Goal: Transaction & Acquisition: Purchase product/service

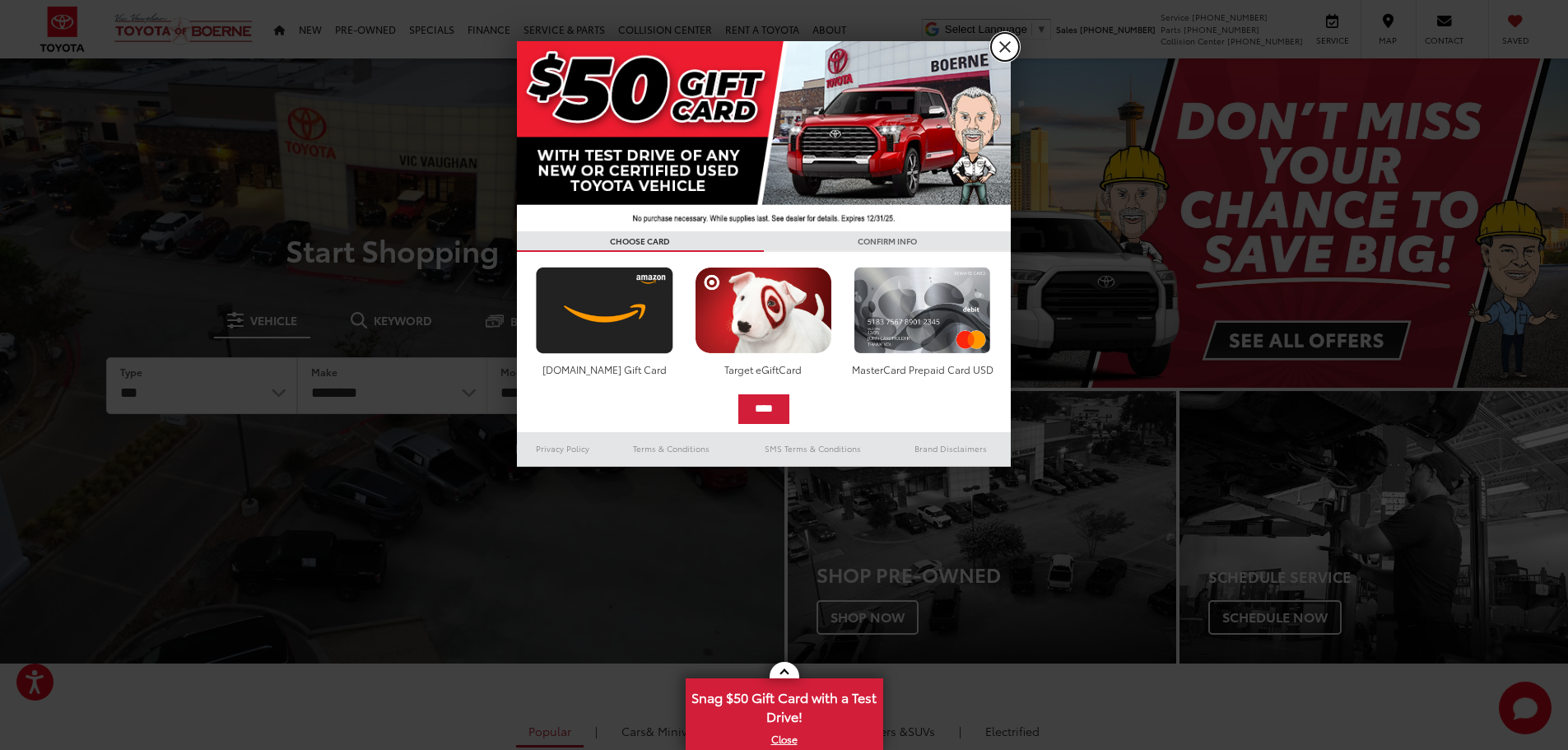
click at [1007, 45] on link "X" at bounding box center [1004, 47] width 28 height 28
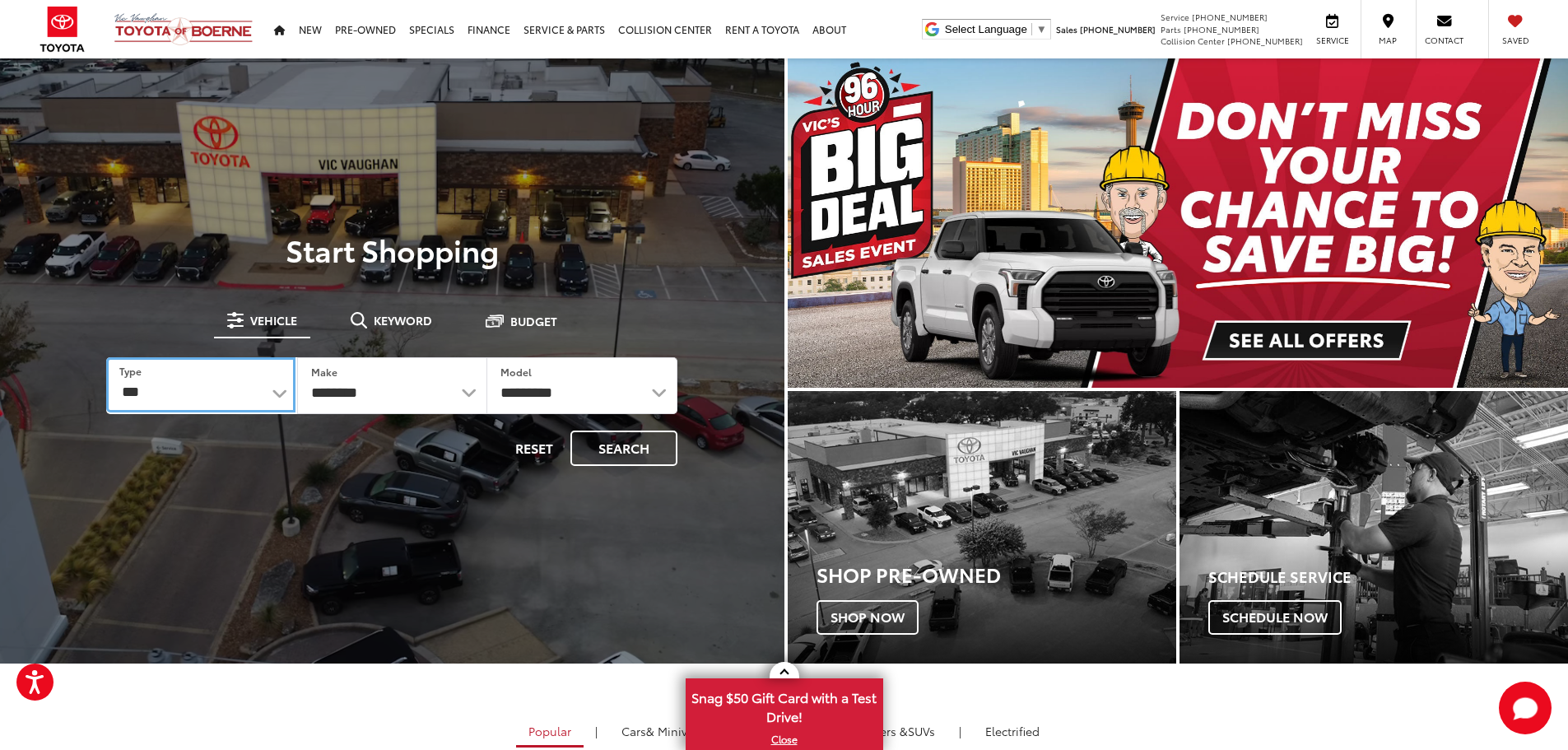
click at [277, 391] on select "*** *** **** *********" at bounding box center [200, 384] width 188 height 55
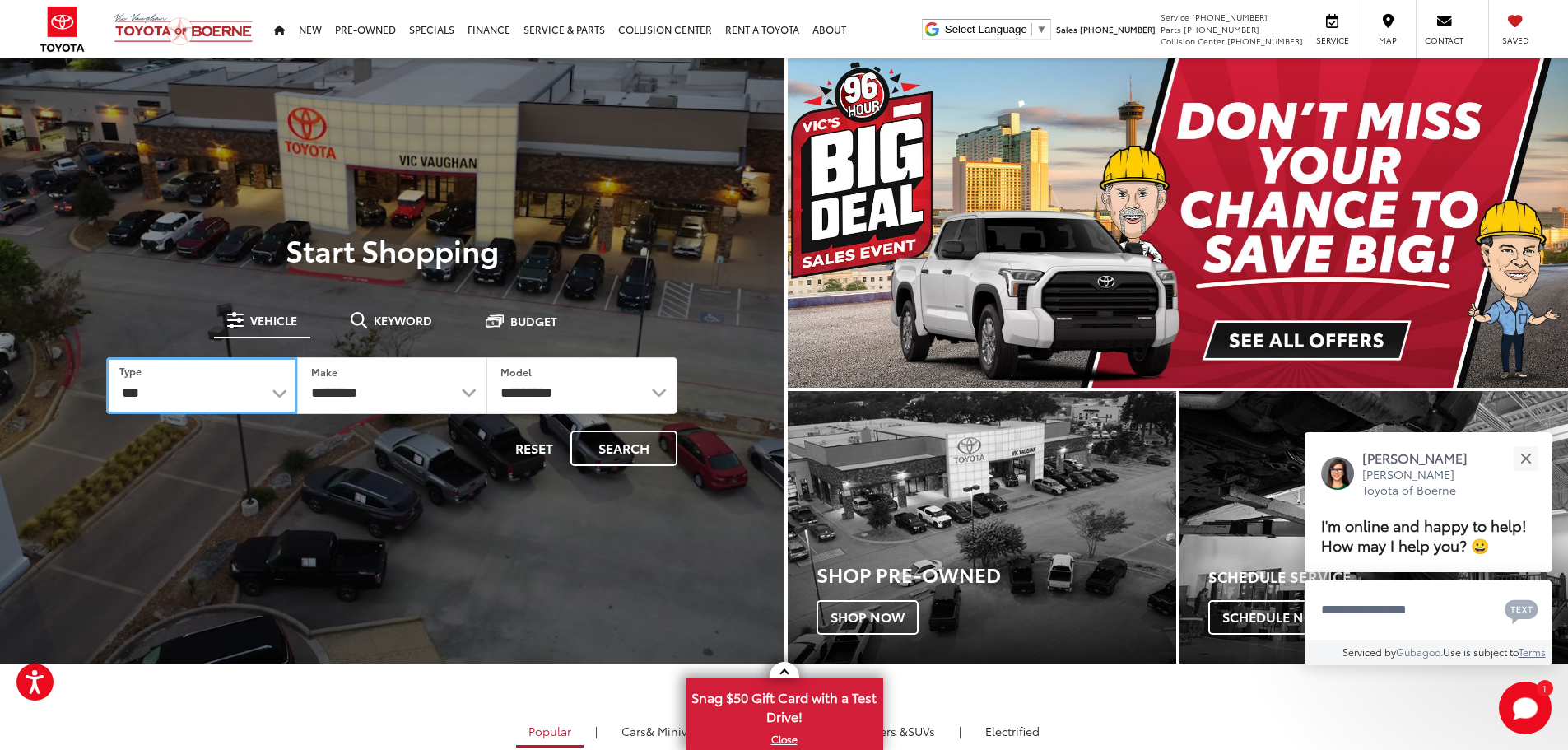
select select "******"
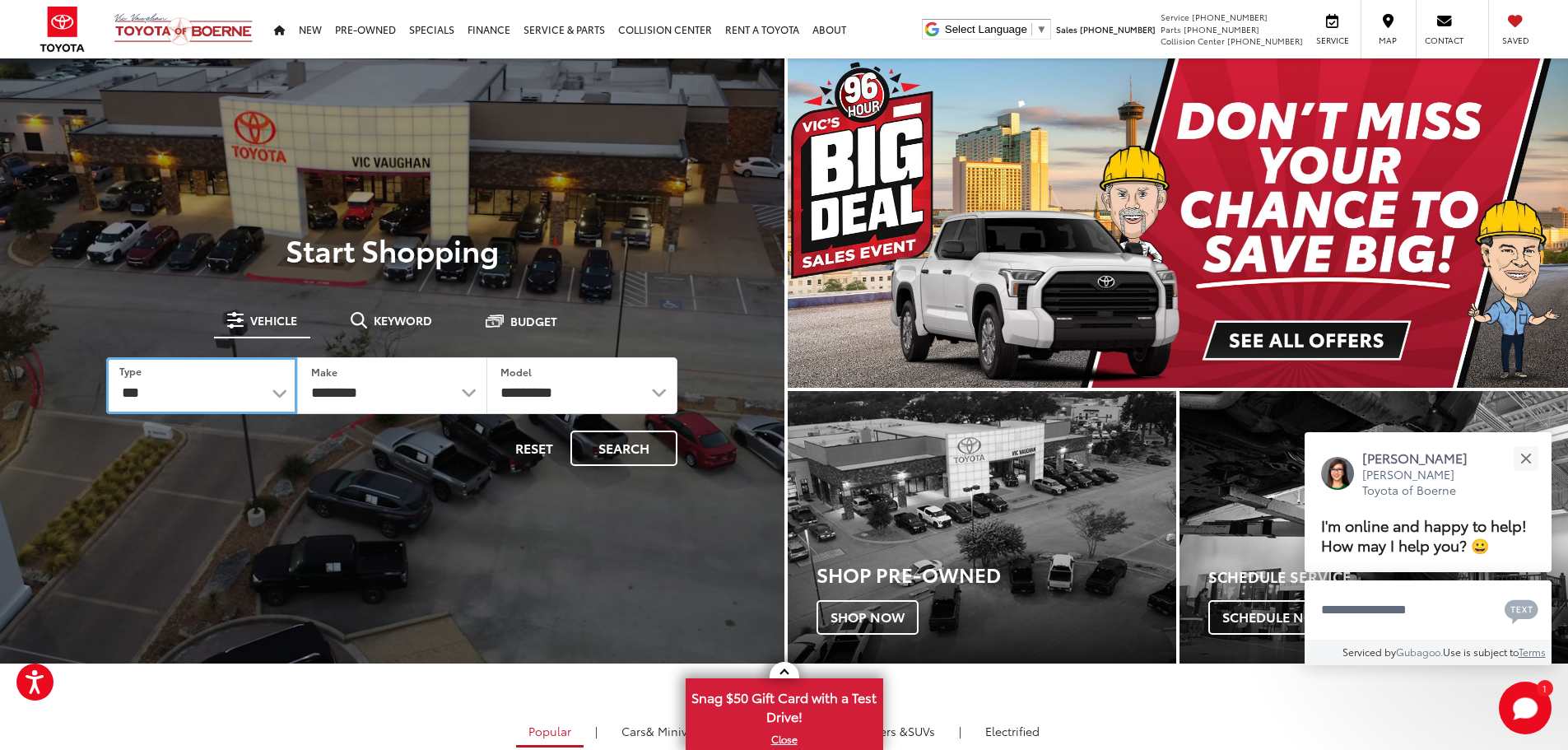
click at [107, 357] on select "*** *** **** *********" at bounding box center [201, 385] width 190 height 57
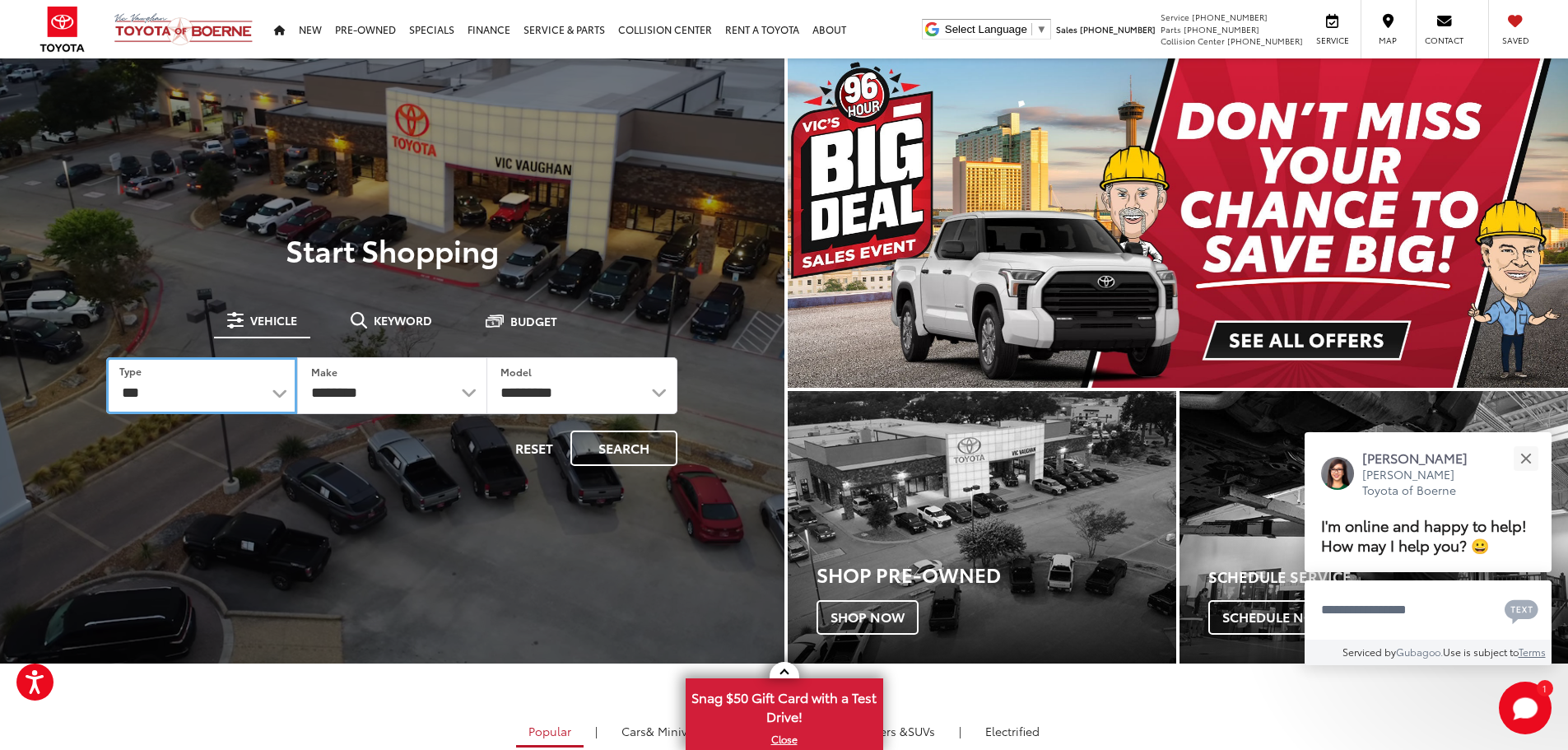
select select "******"
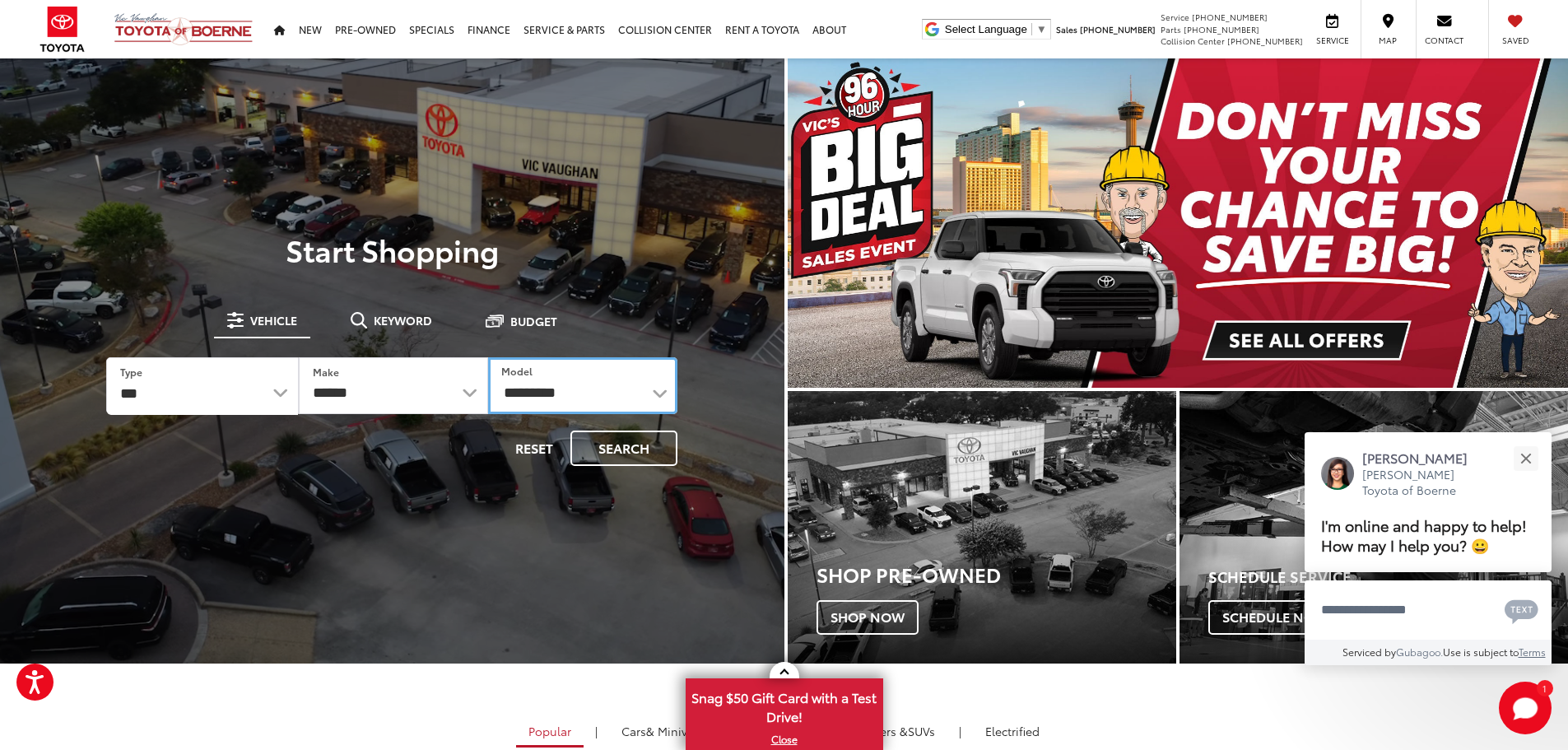
click at [652, 402] on select "**********" at bounding box center [583, 385] width 189 height 57
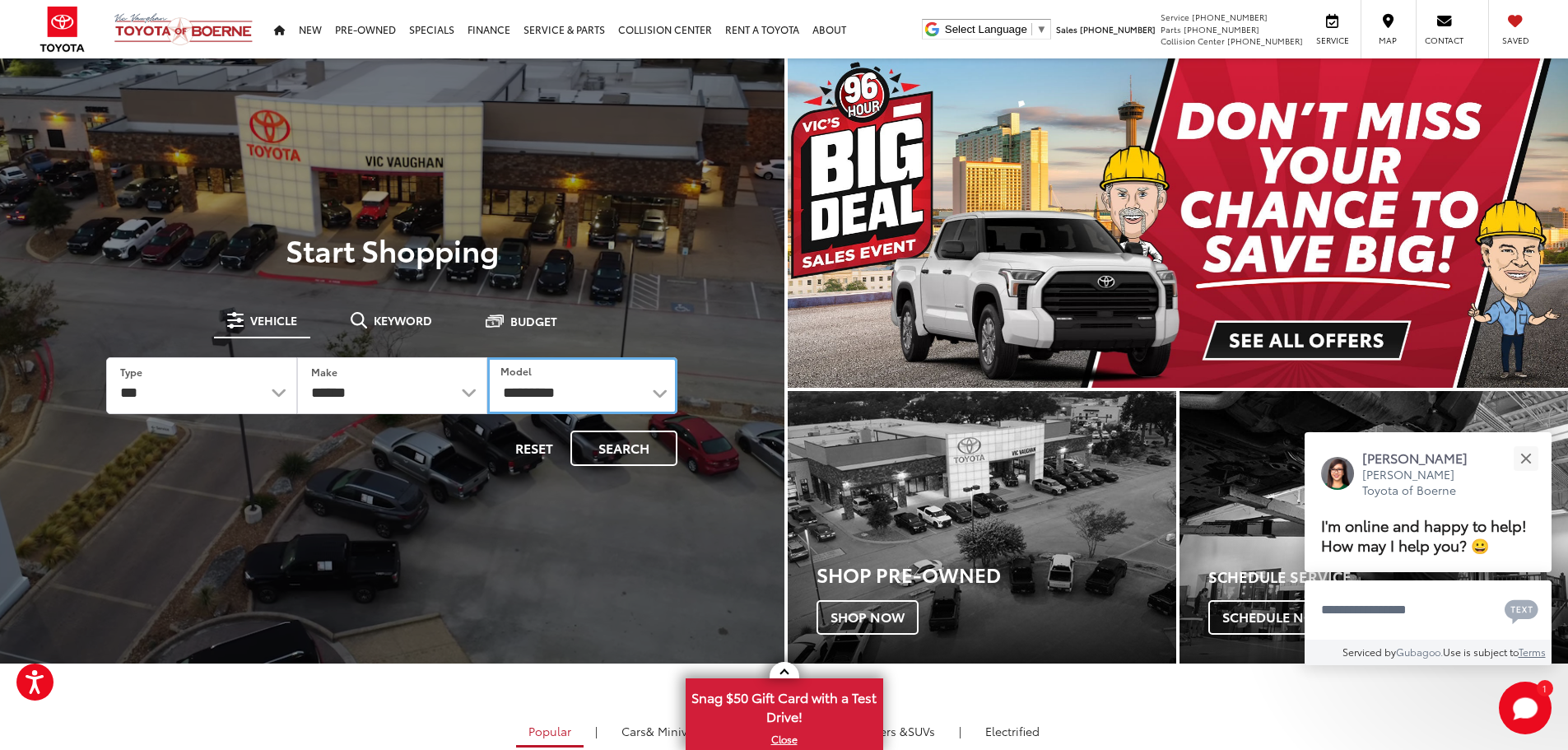
select select "**********"
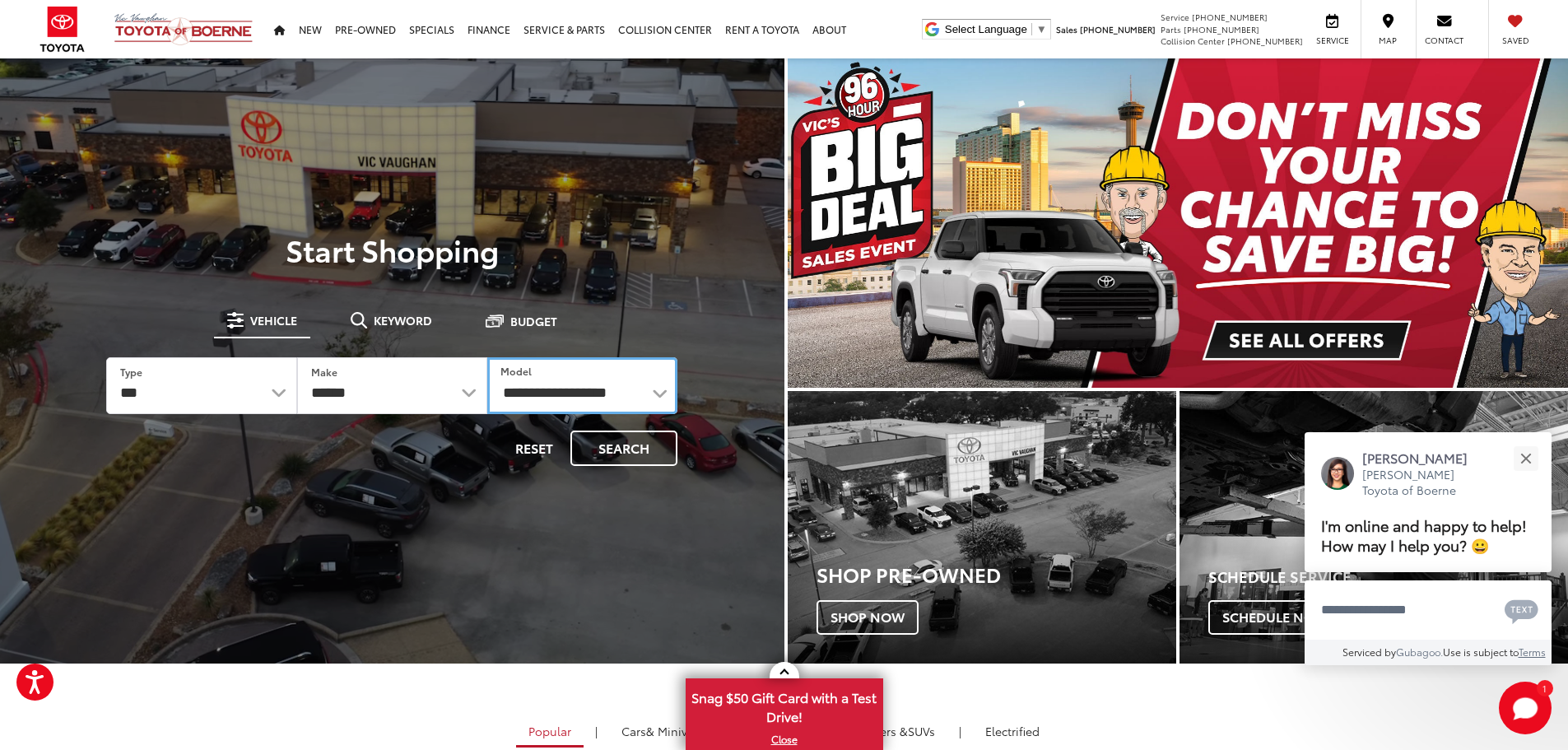
click at [488, 357] on select "**********" at bounding box center [582, 385] width 190 height 57
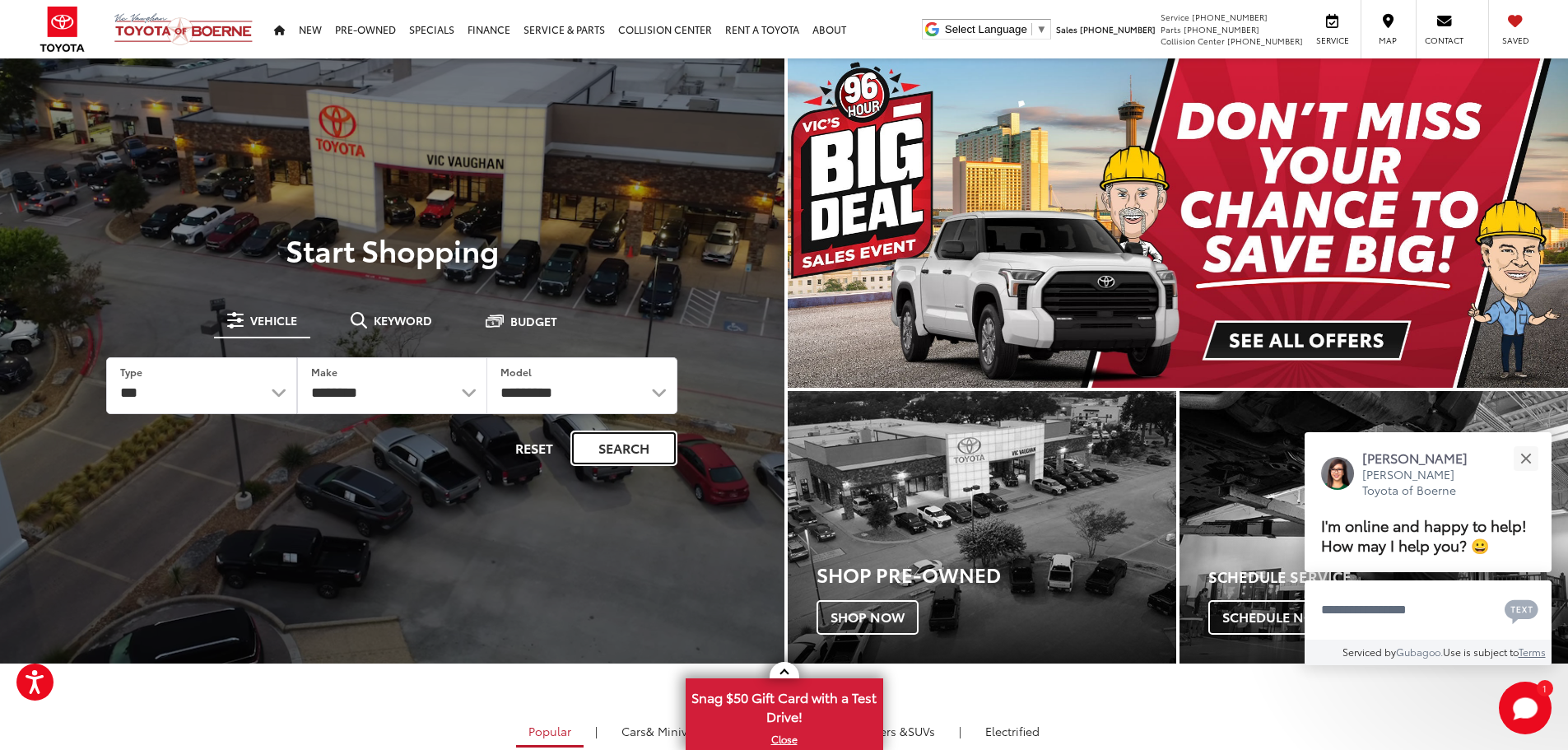
click at [632, 447] on button "Search" at bounding box center [624, 448] width 107 height 36
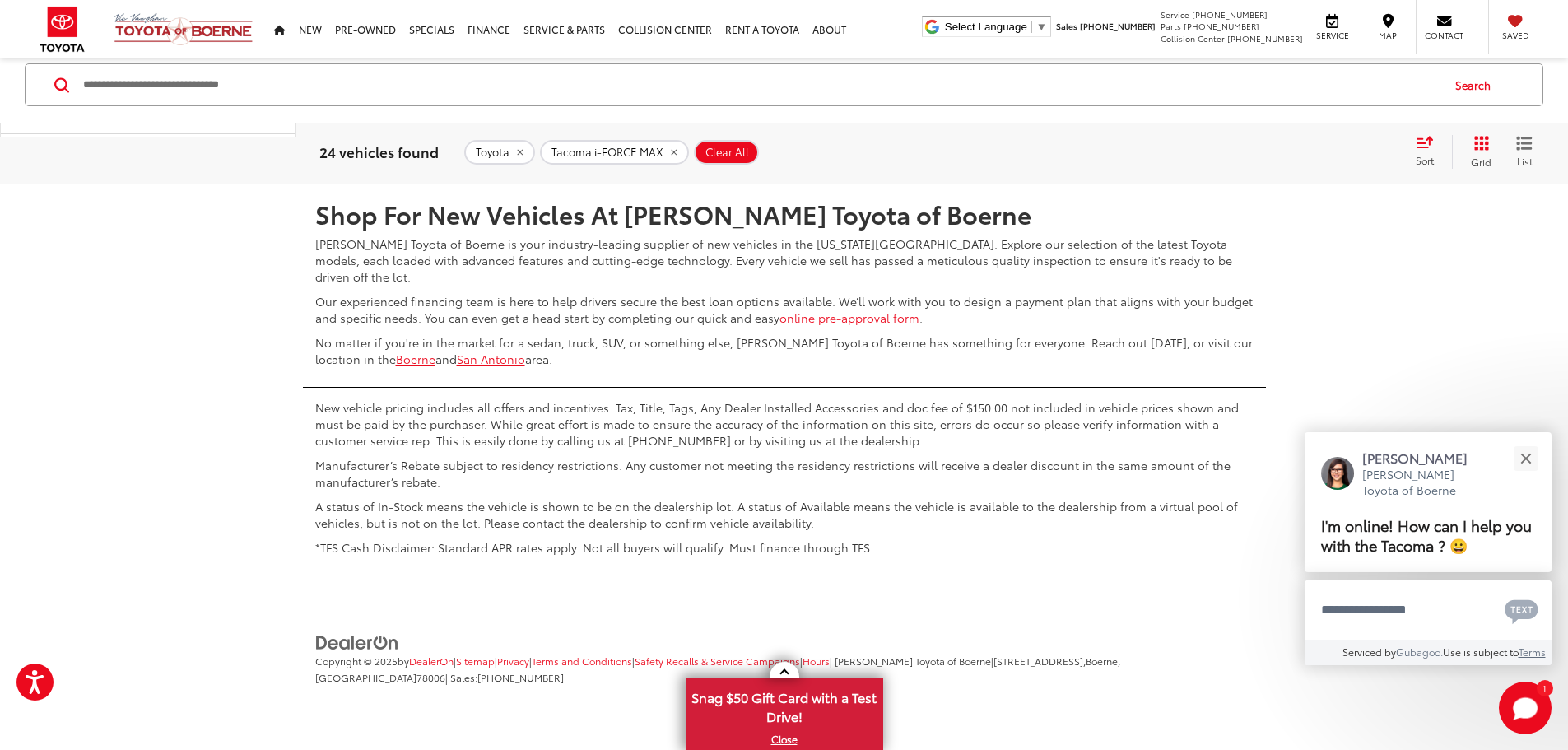
scroll to position [8305, 0]
click at [1525, 454] on button "Close" at bounding box center [1526, 459] width 36 height 36
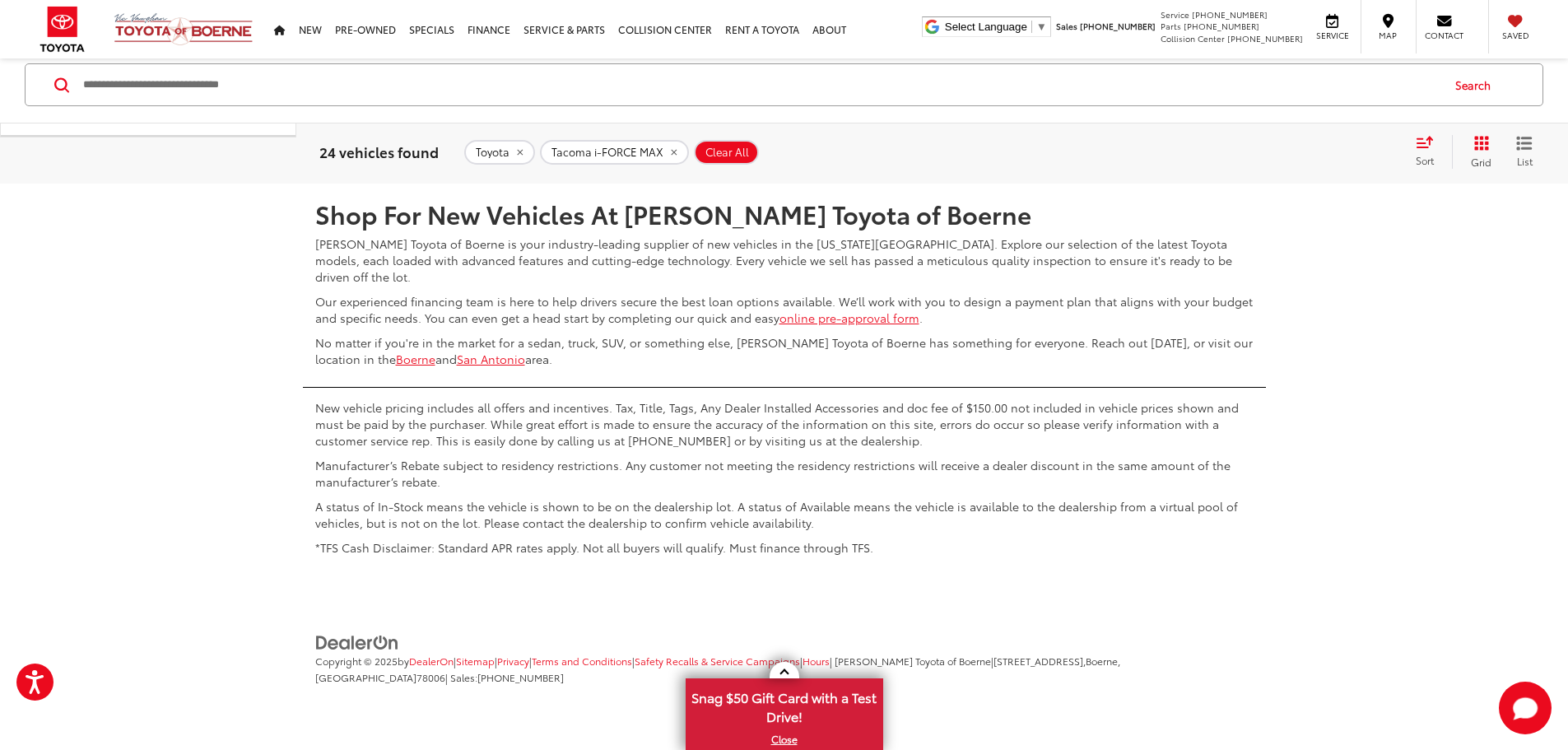
scroll to position [0, 0]
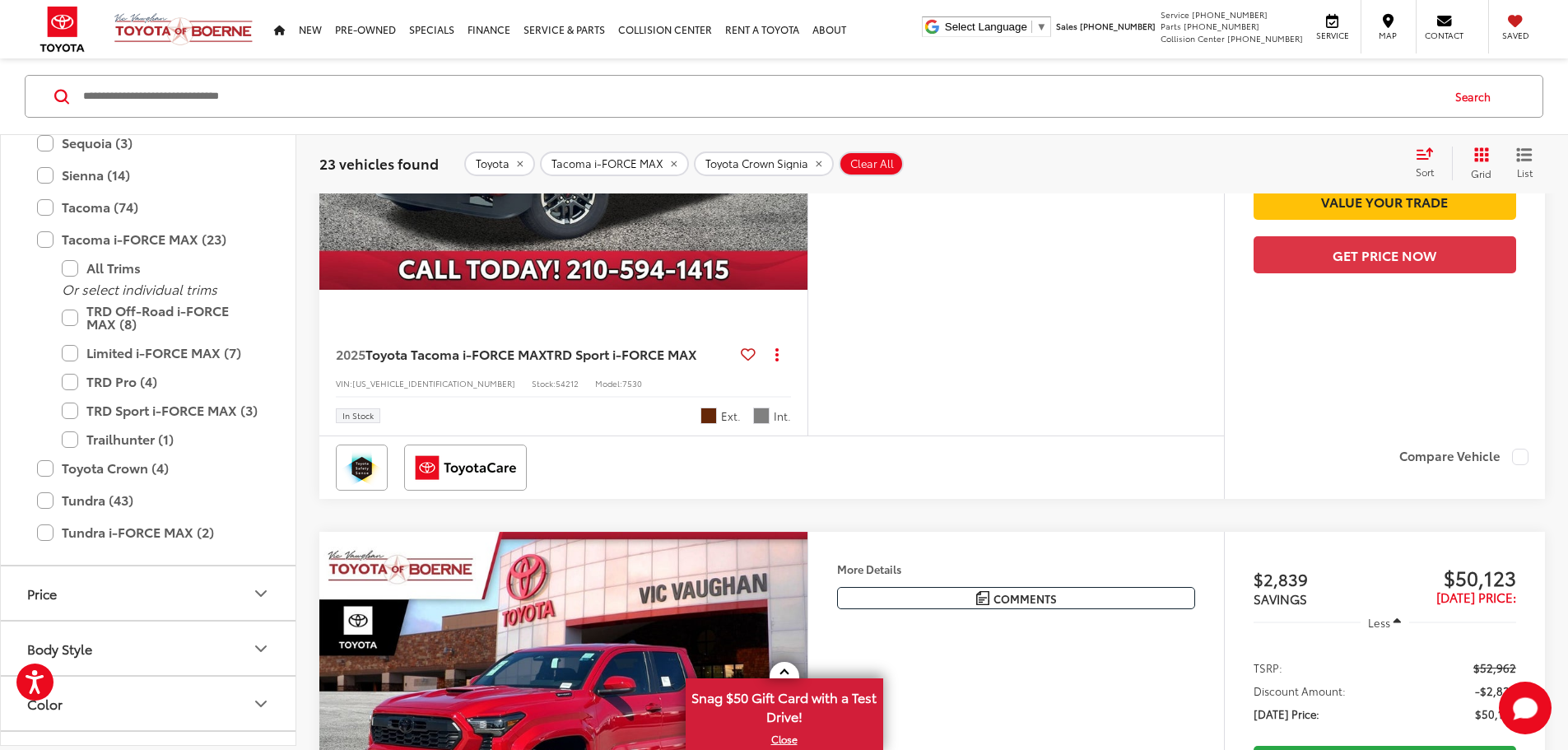
scroll to position [182, 0]
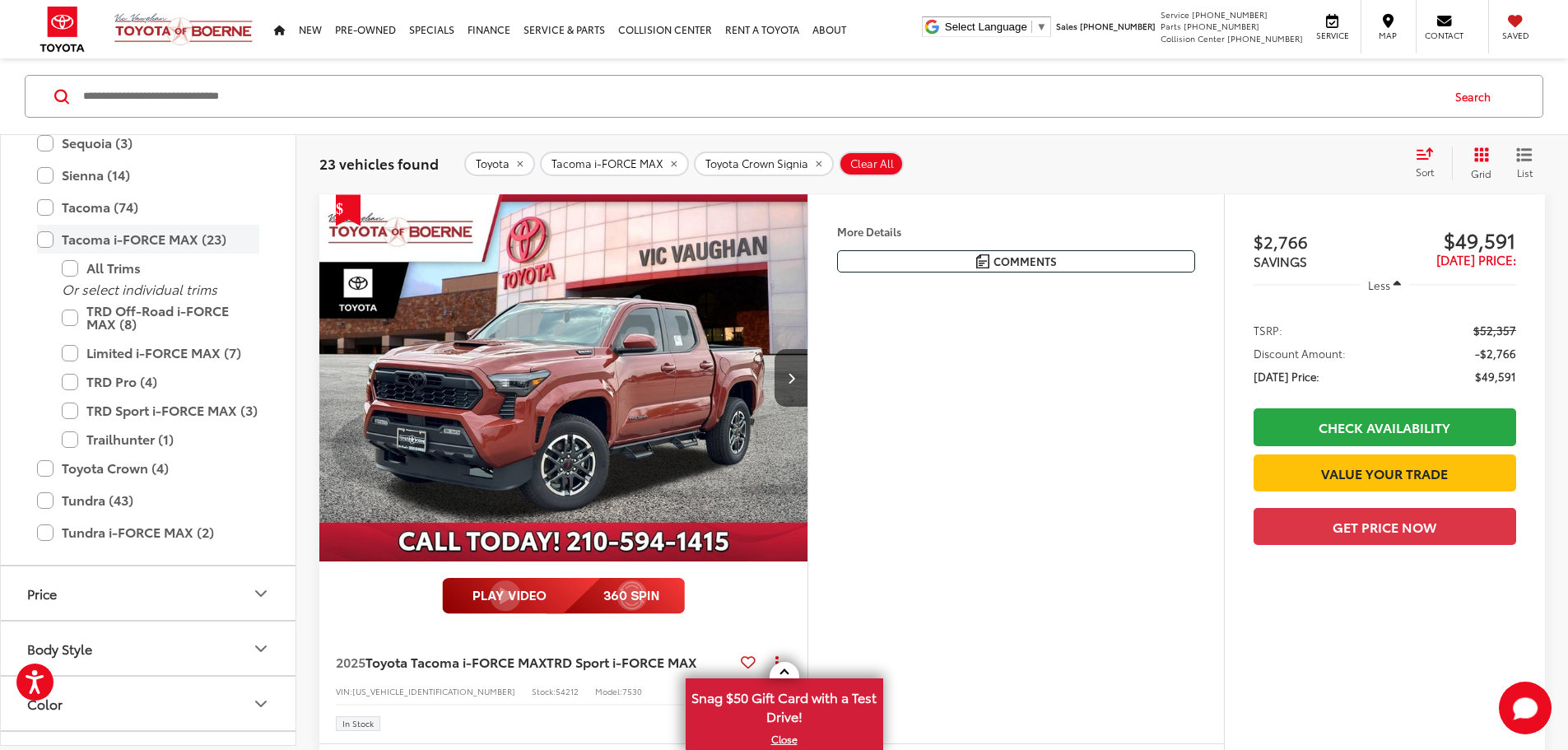
click at [46, 240] on label "Tacoma i-FORCE MAX (23)" at bounding box center [148, 239] width 223 height 29
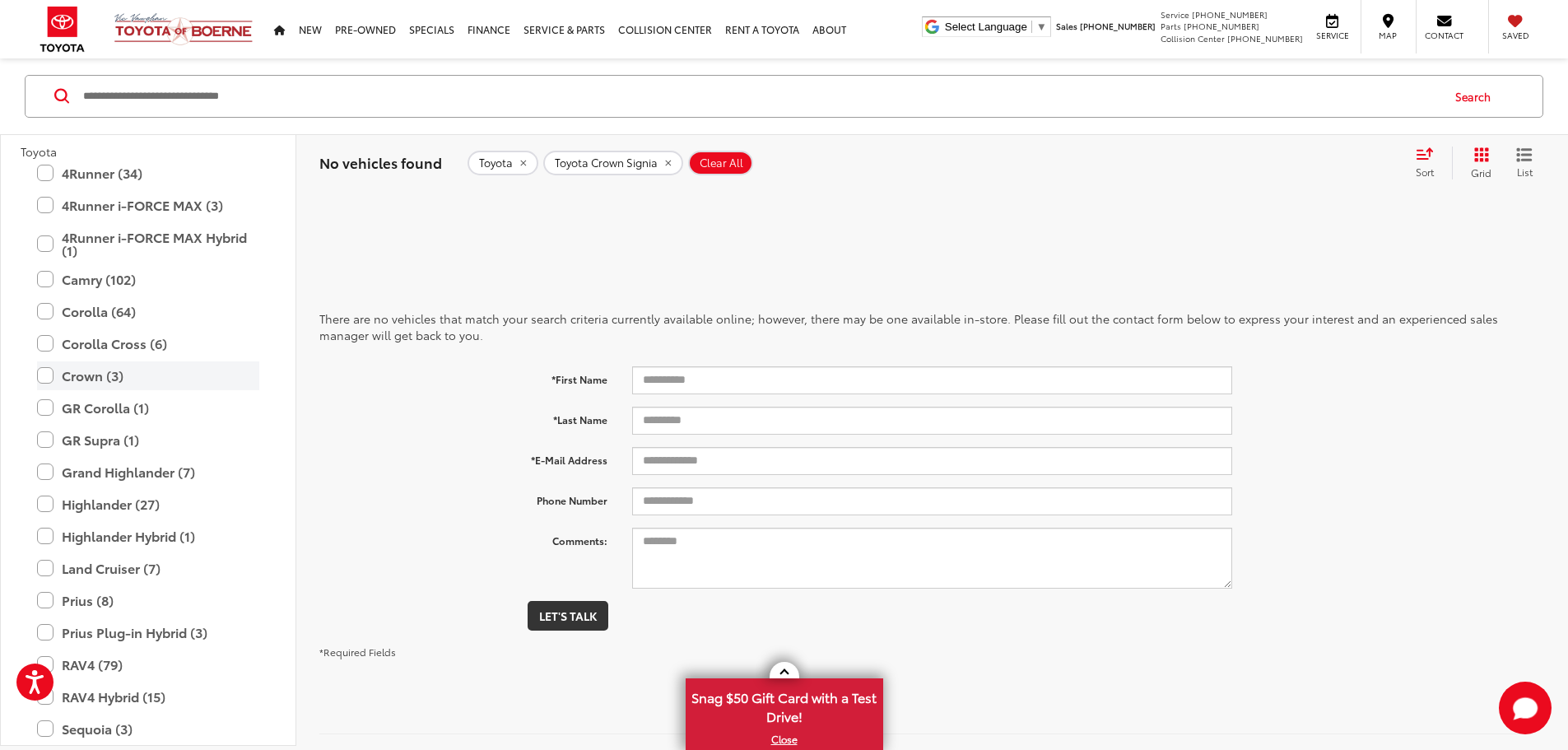
scroll to position [17, 0]
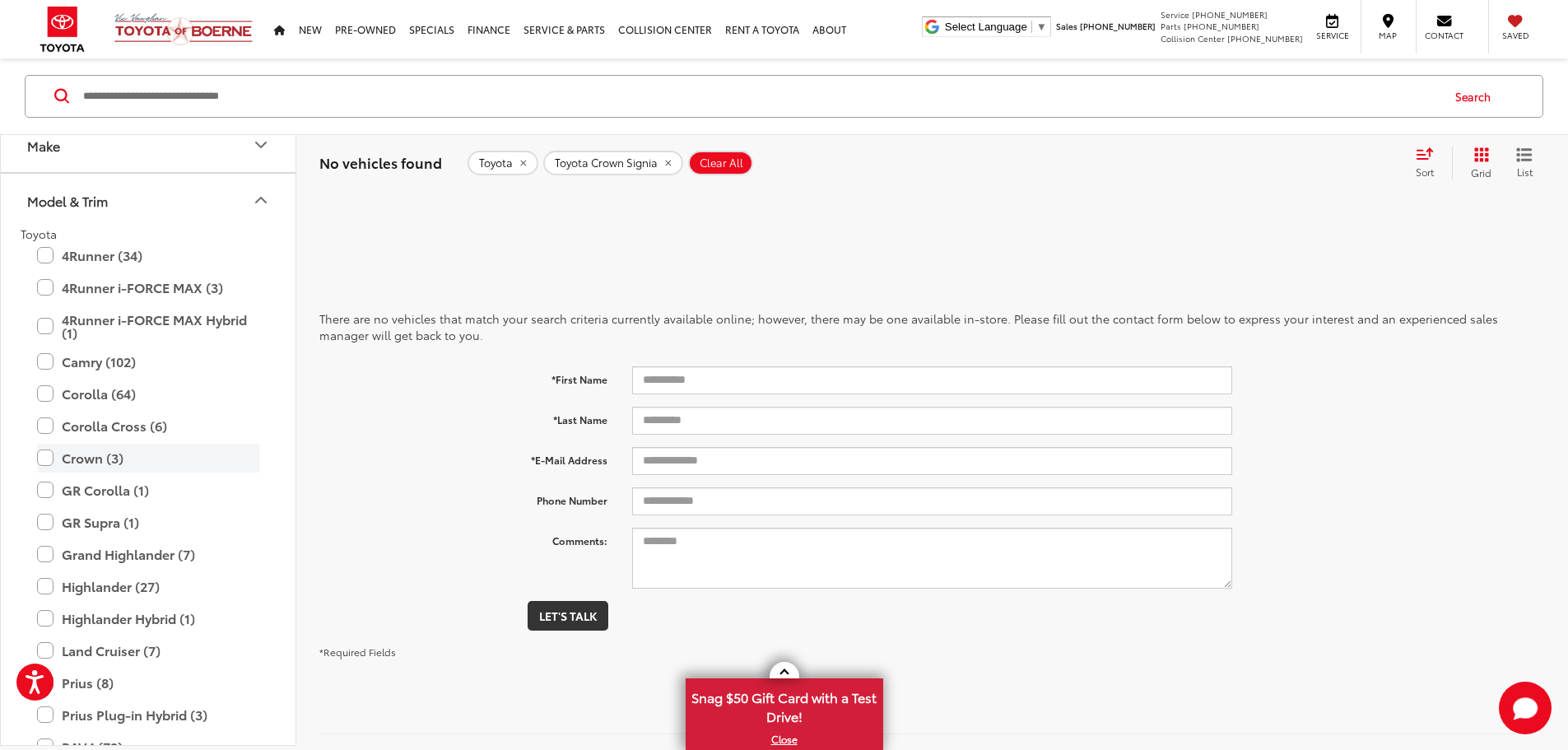
click at [77, 463] on label "Crown (3)" at bounding box center [148, 458] width 223 height 29
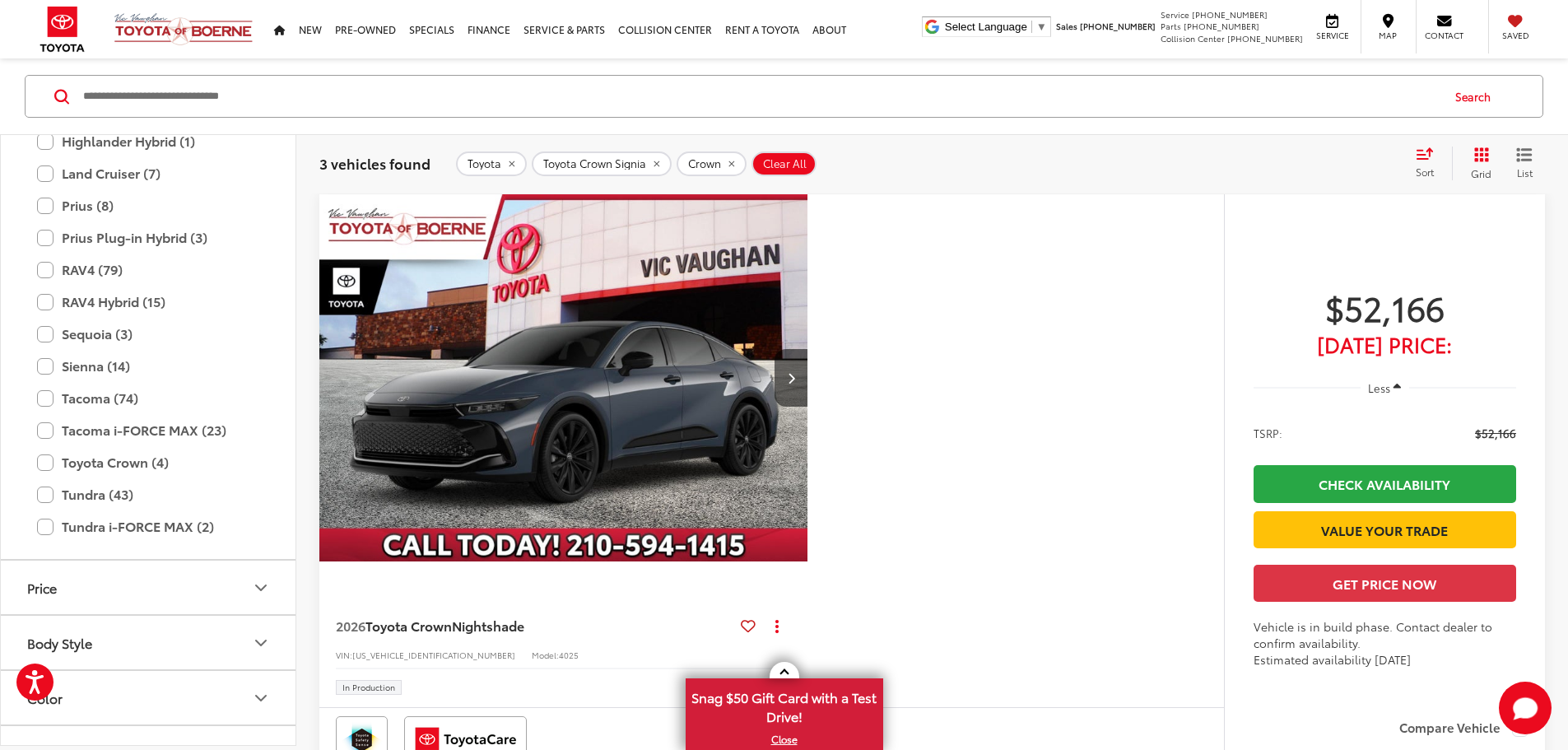
scroll to position [541, 0]
click at [43, 455] on label "Toyota Crown (4)" at bounding box center [148, 460] width 223 height 29
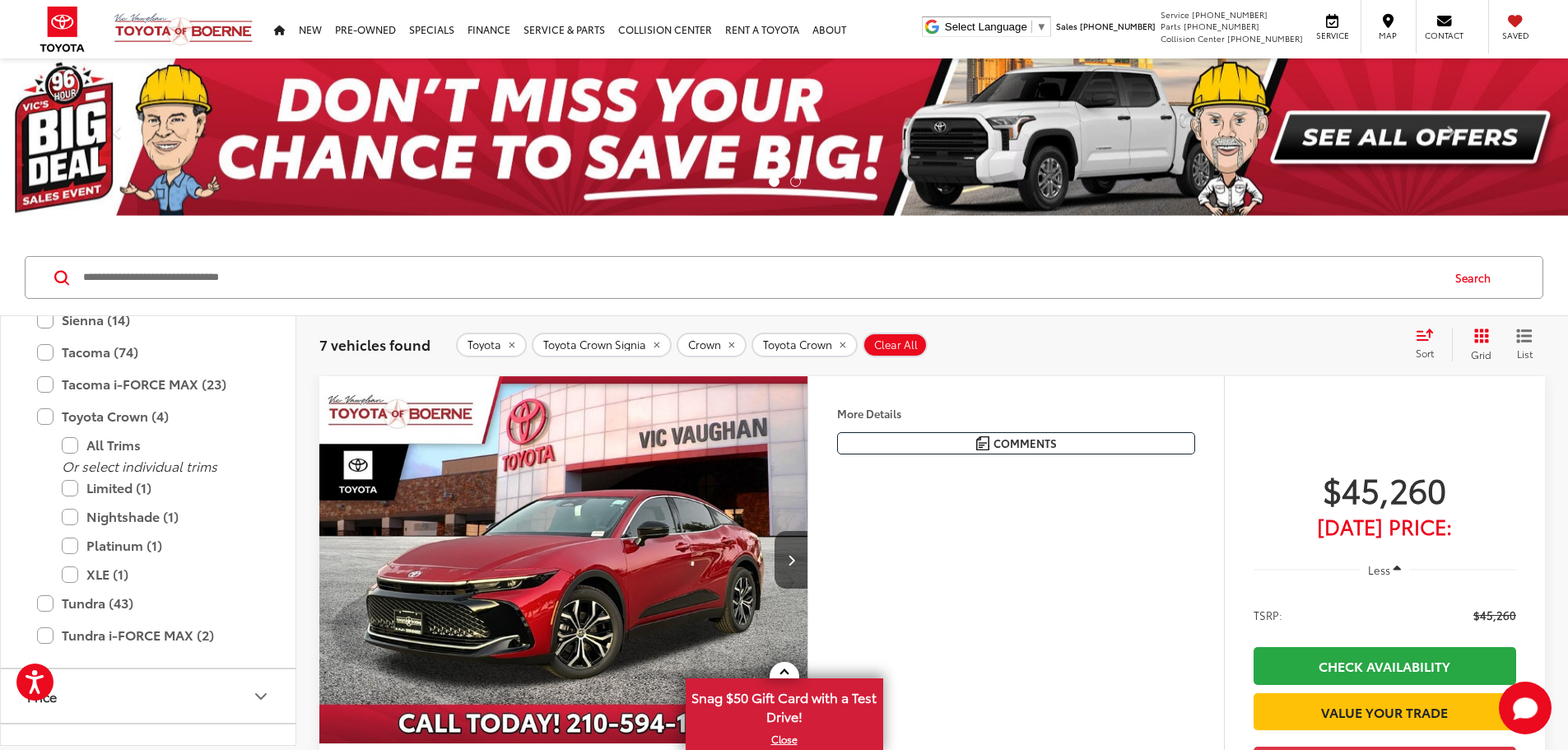
scroll to position [788, 0]
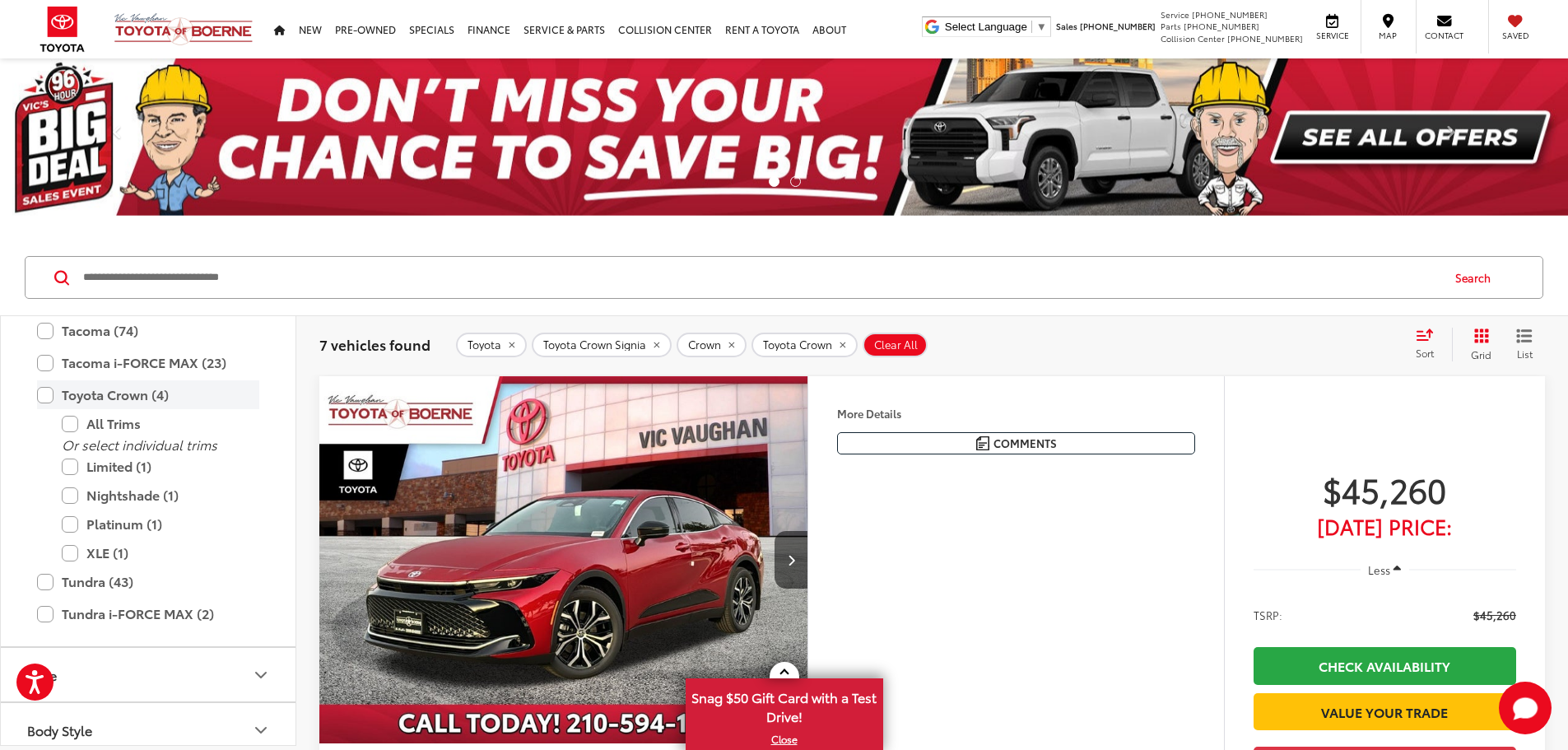
click at [47, 399] on label "Toyota Crown (4)" at bounding box center [148, 395] width 223 height 29
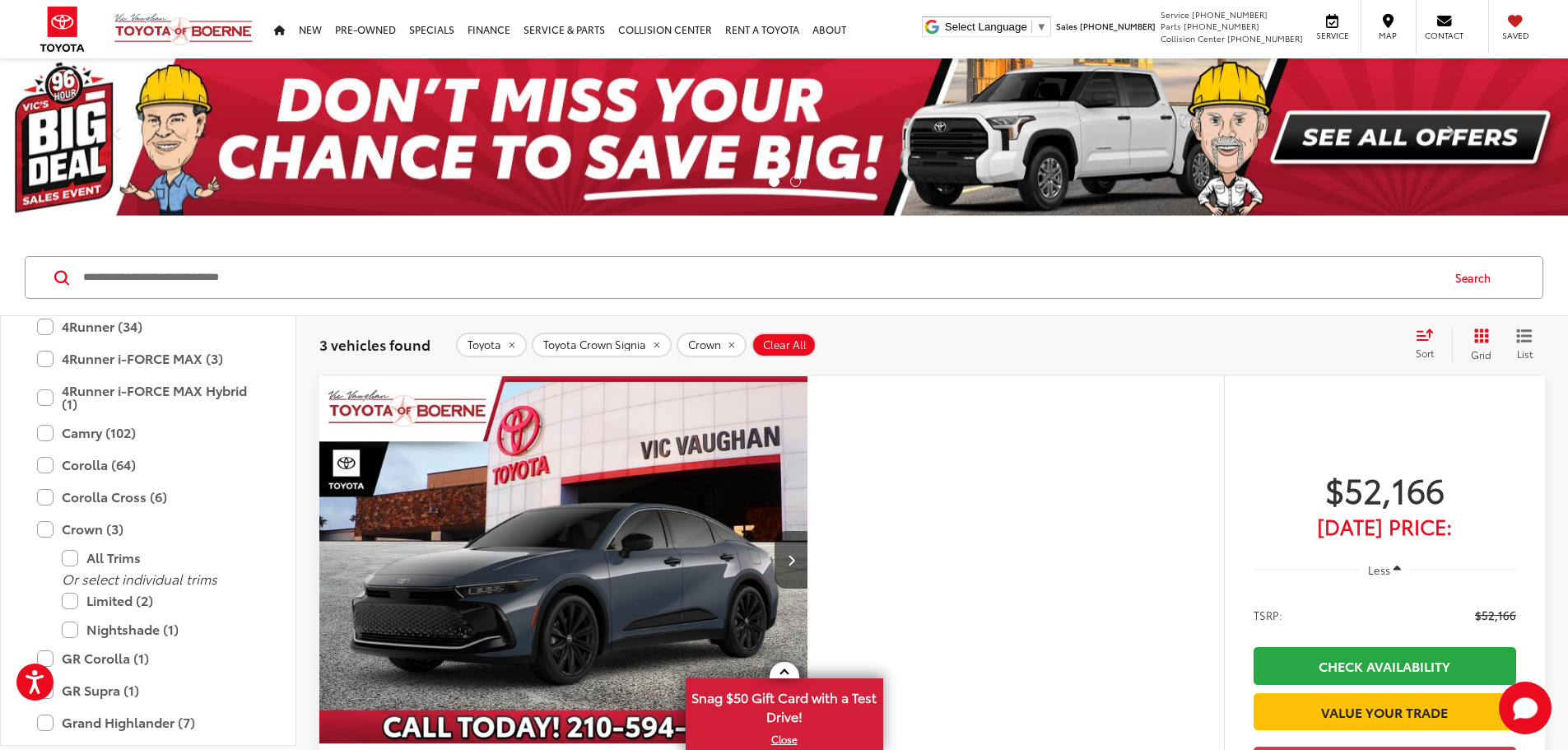
scroll to position [212, 0]
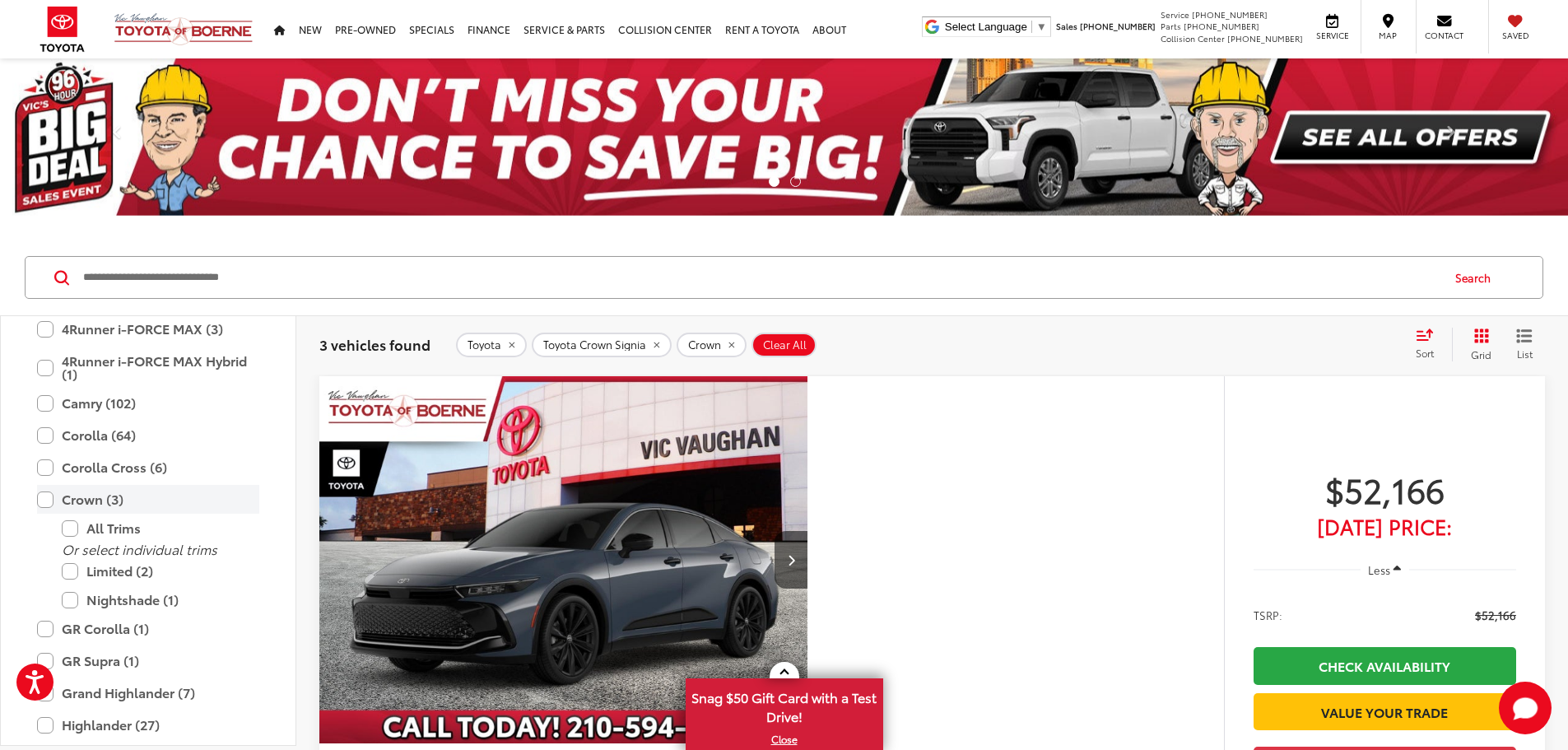
click at [98, 498] on label "Crown (3)" at bounding box center [148, 499] width 223 height 29
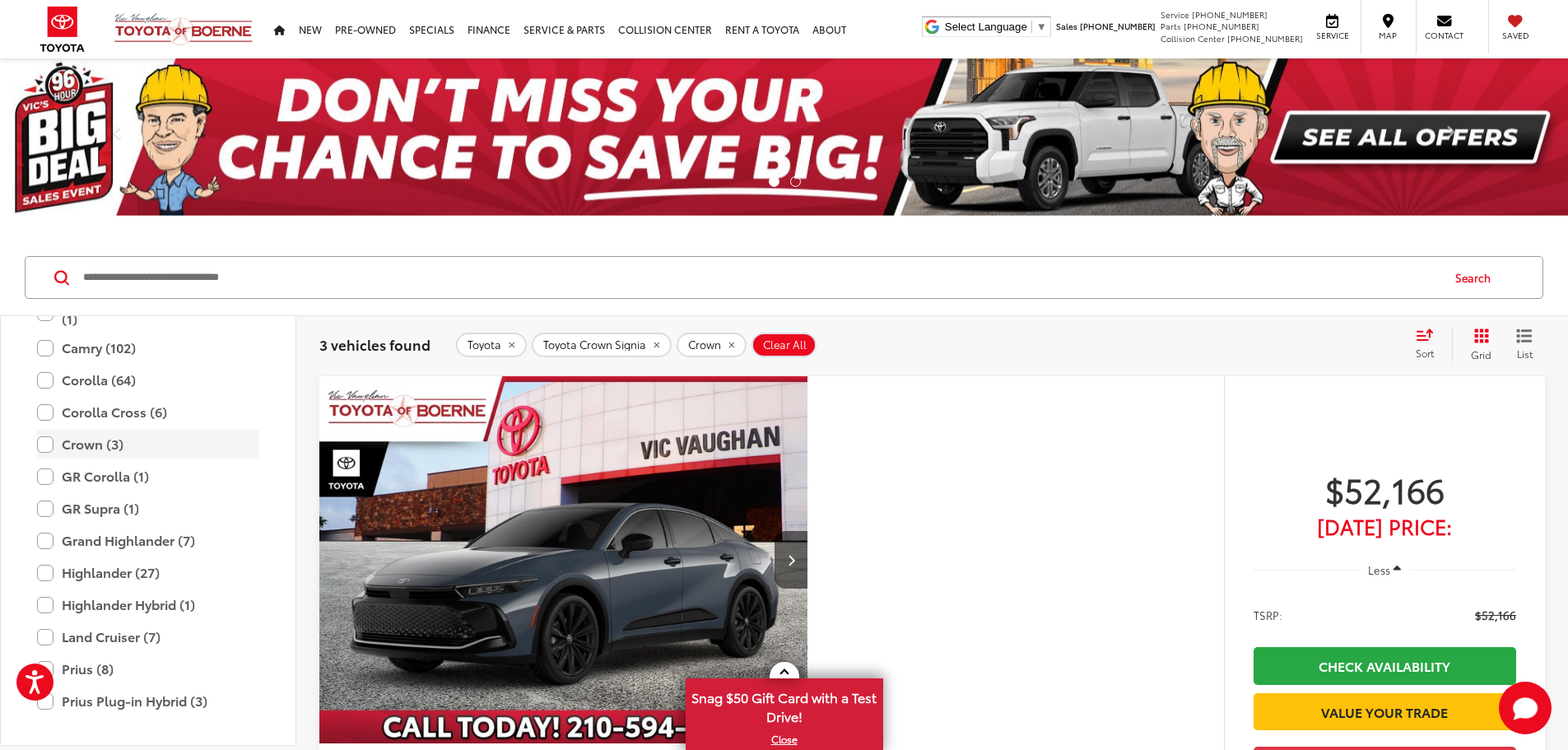
scroll to position [157, 0]
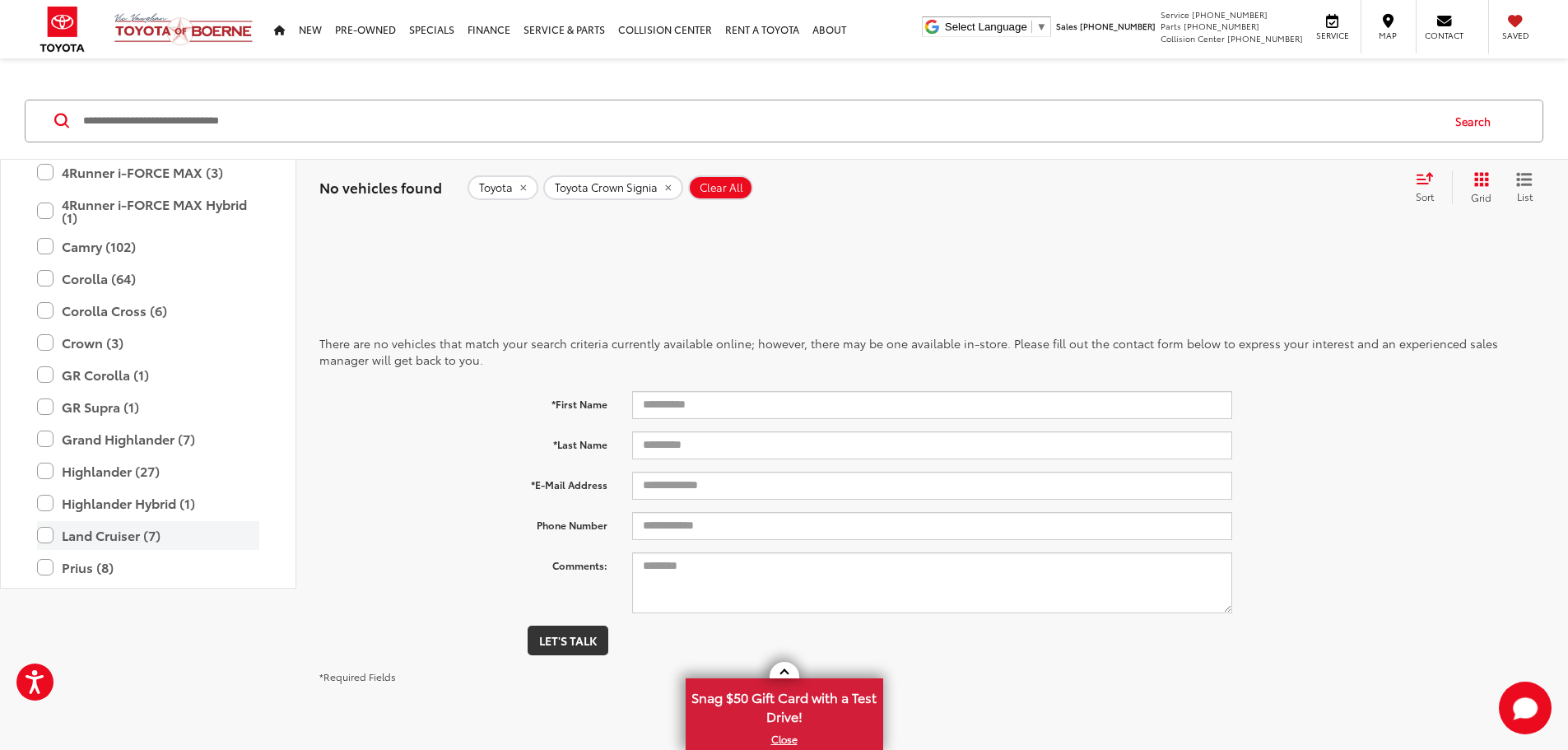
click at [136, 540] on label "Land Cruiser (7)" at bounding box center [148, 535] width 223 height 29
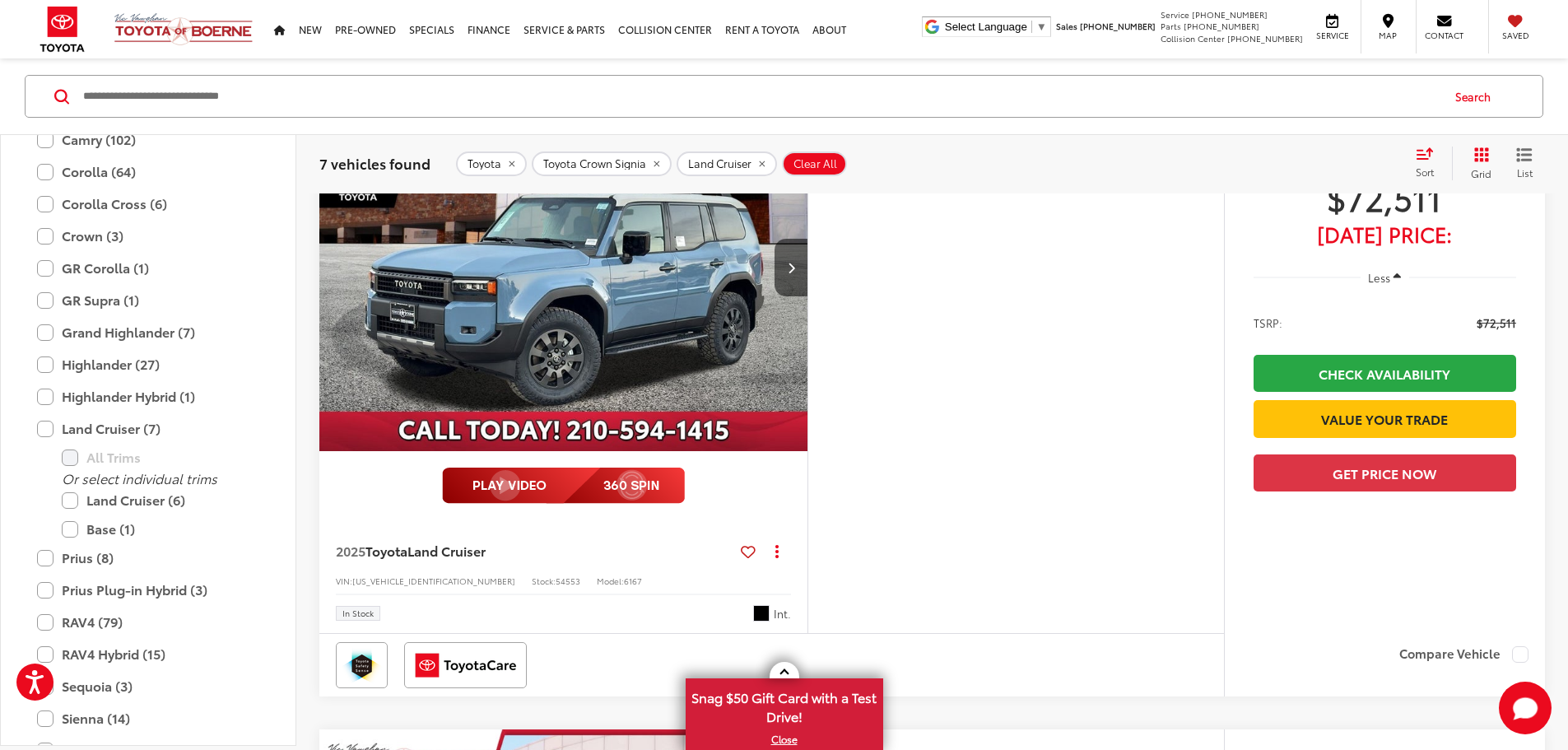
scroll to position [897, 0]
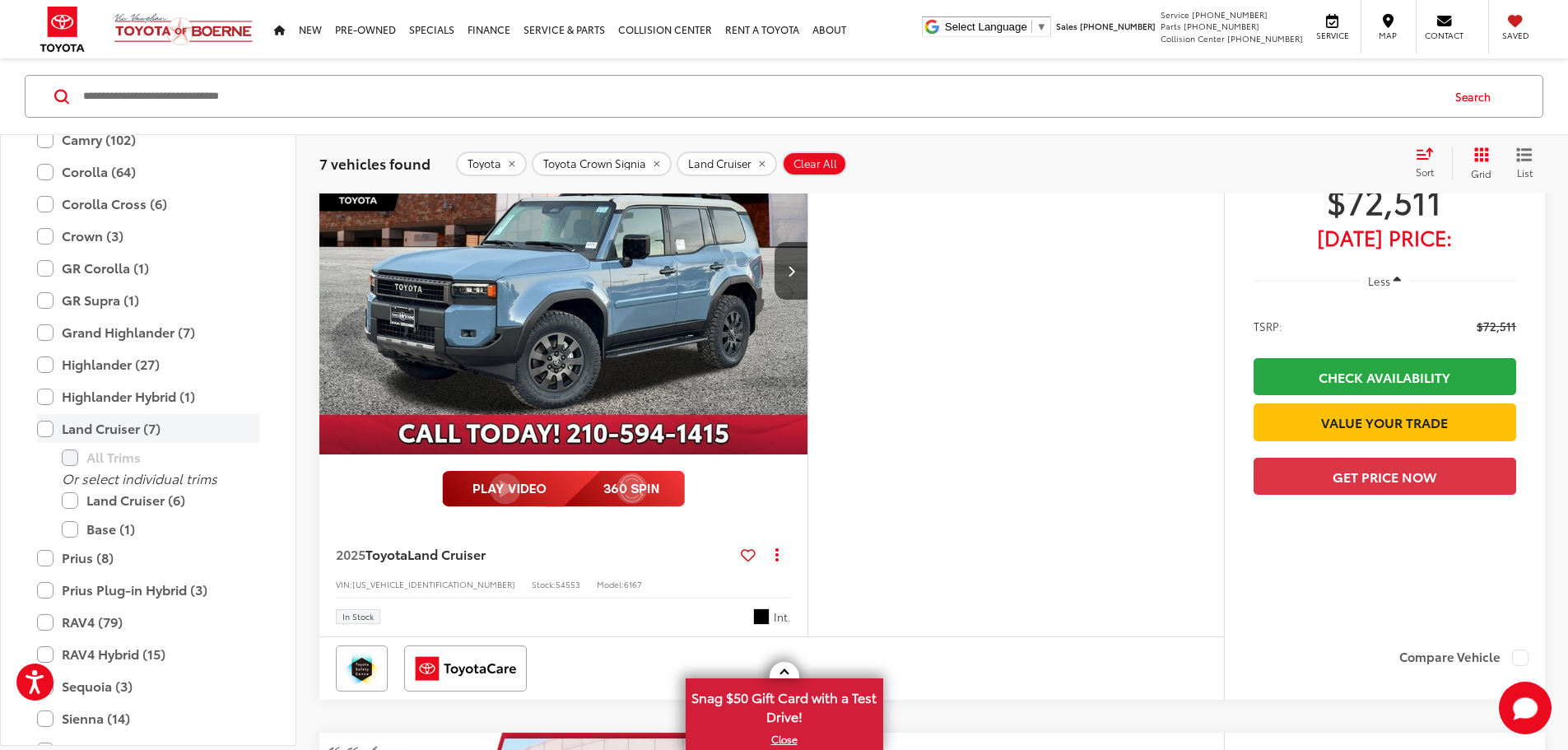
click at [43, 429] on label "Land Cruiser (7)" at bounding box center [148, 429] width 223 height 29
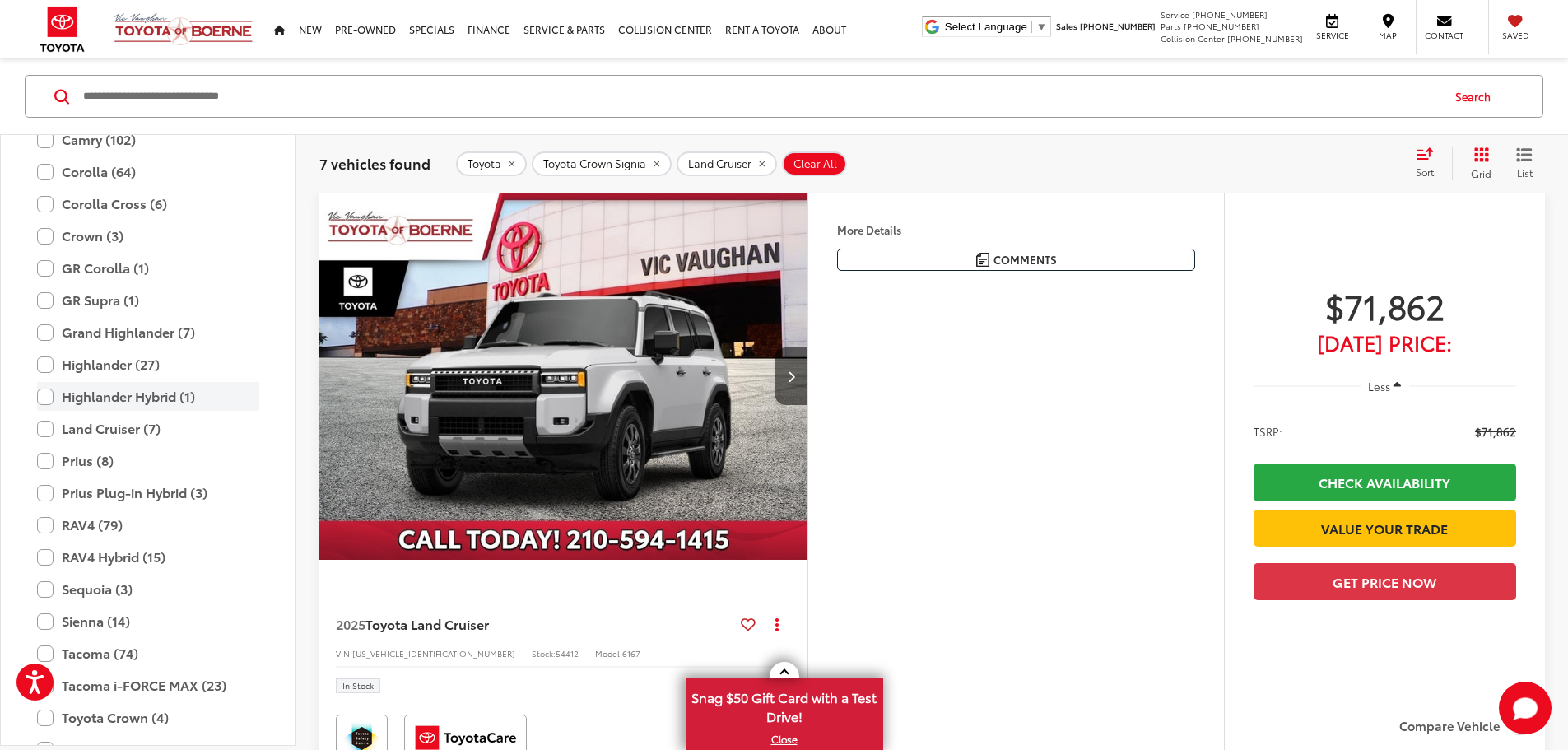
scroll to position [25, 0]
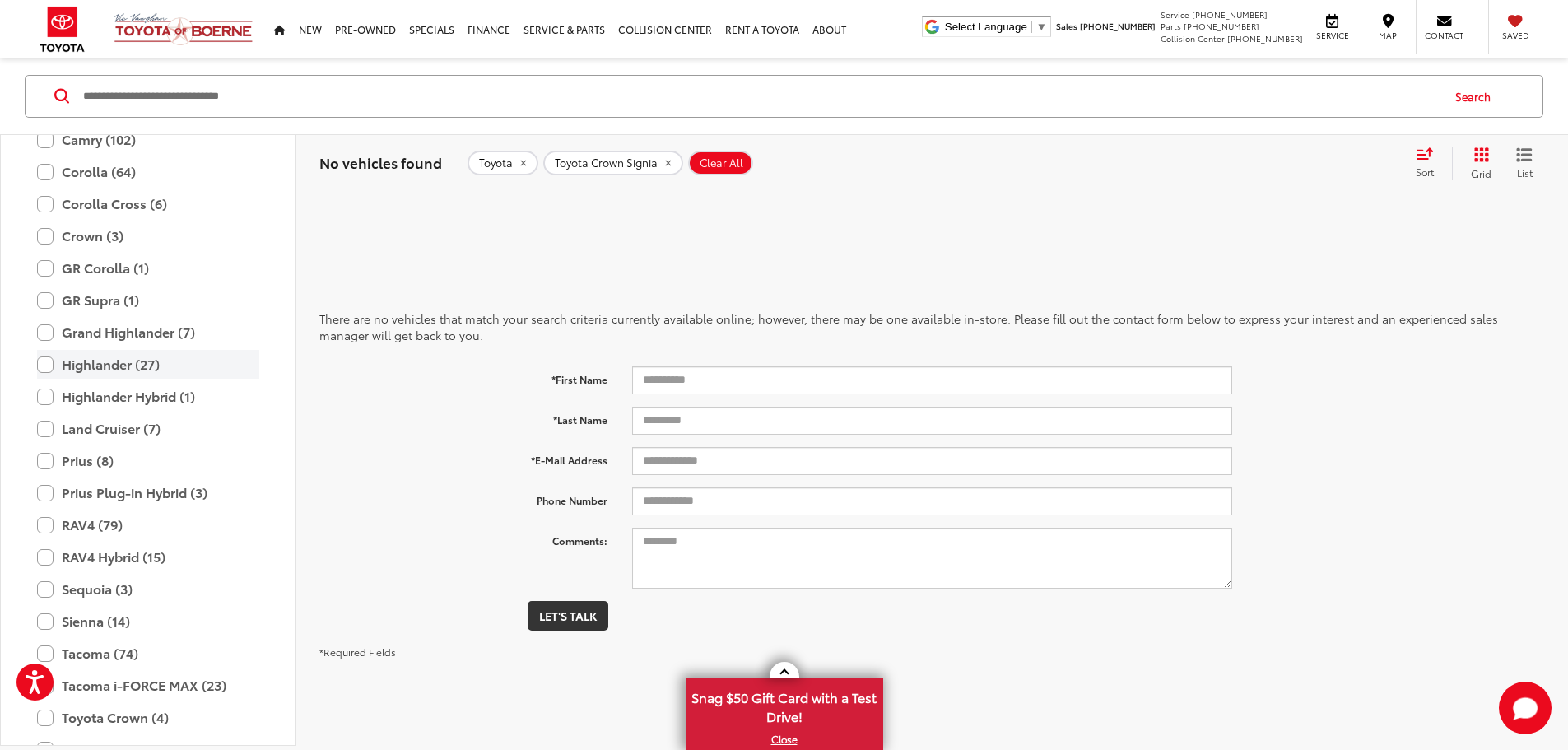
click at [52, 369] on label "Highlander (27)" at bounding box center [148, 364] width 223 height 29
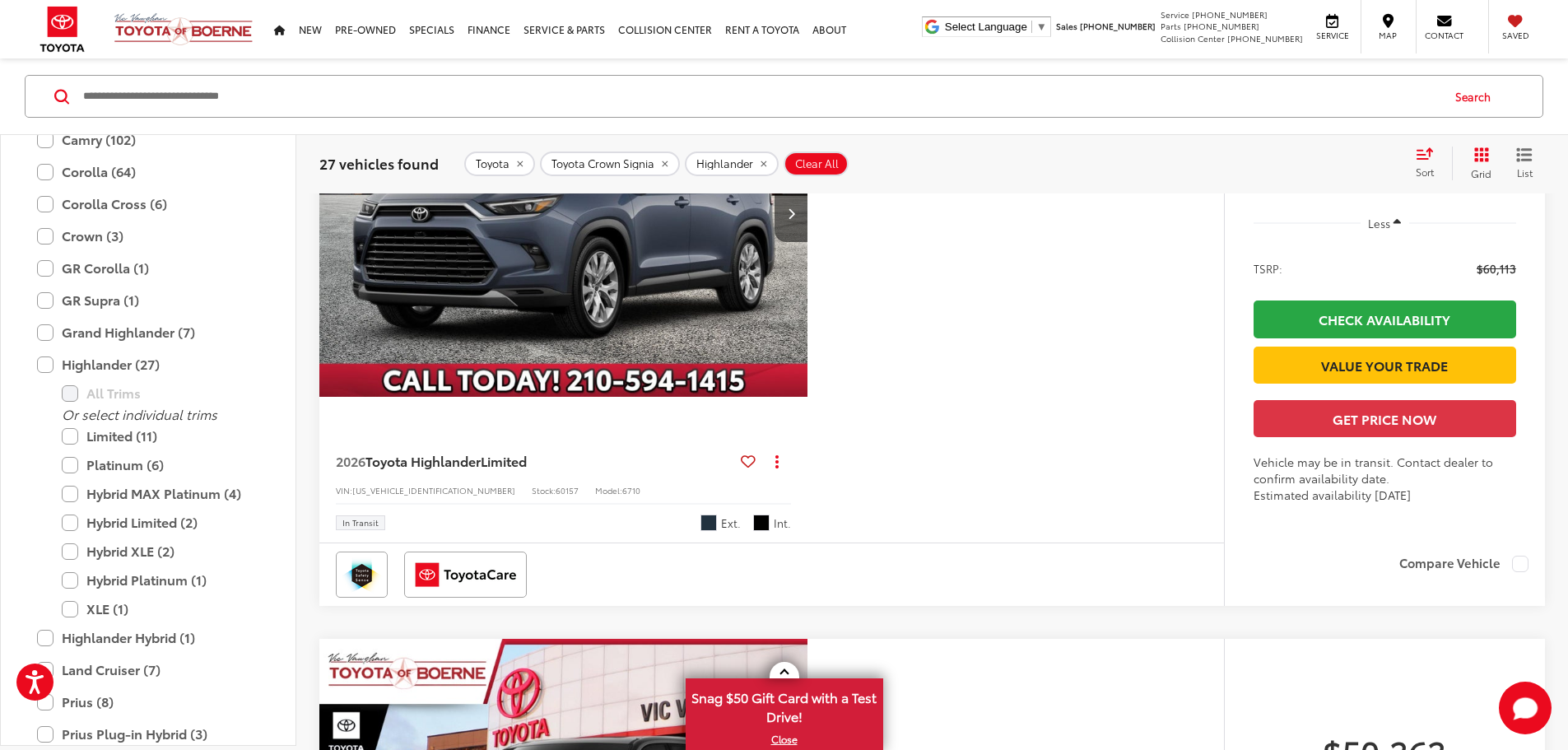
scroll to position [264, 0]
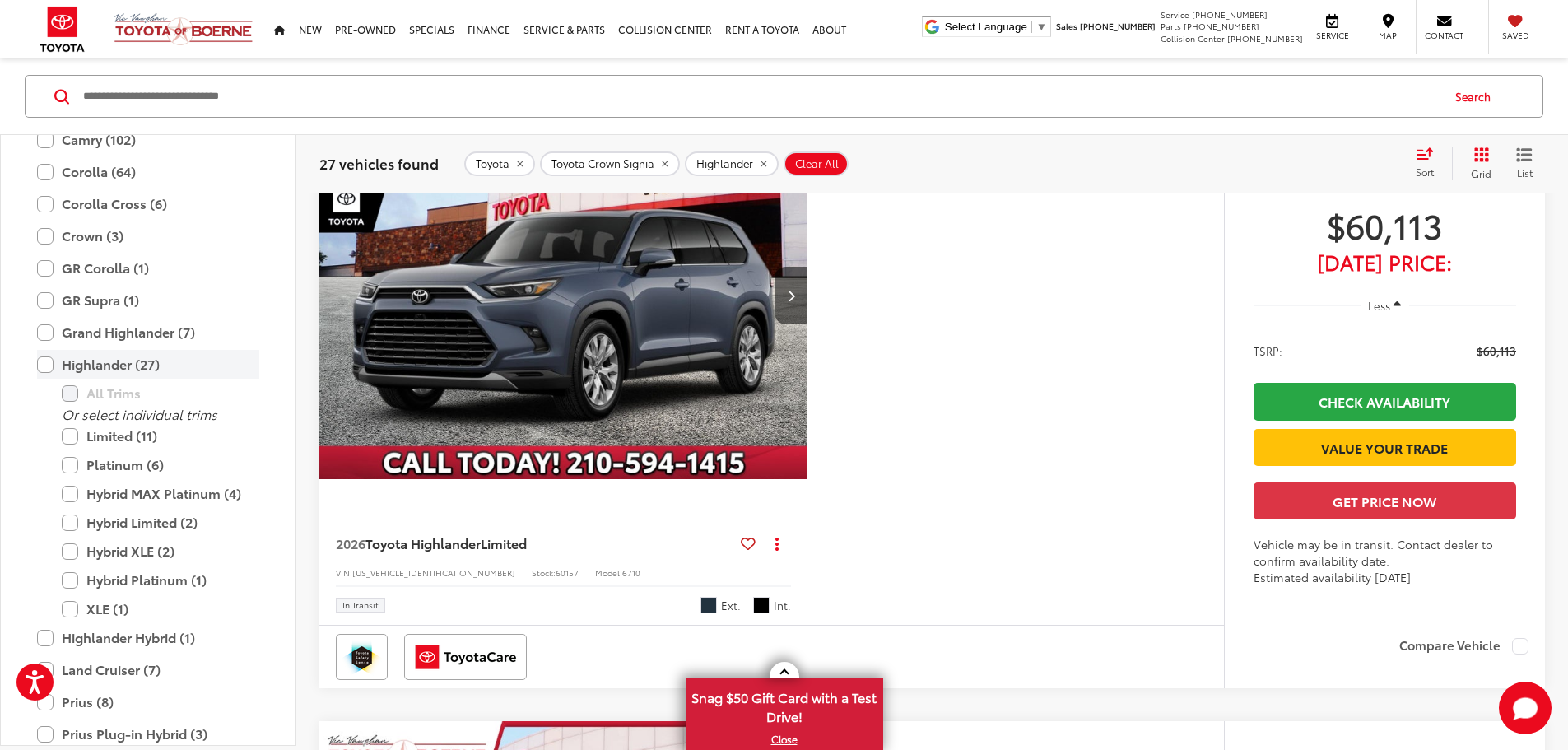
click at [49, 367] on label "Highlander (27)" at bounding box center [148, 364] width 223 height 29
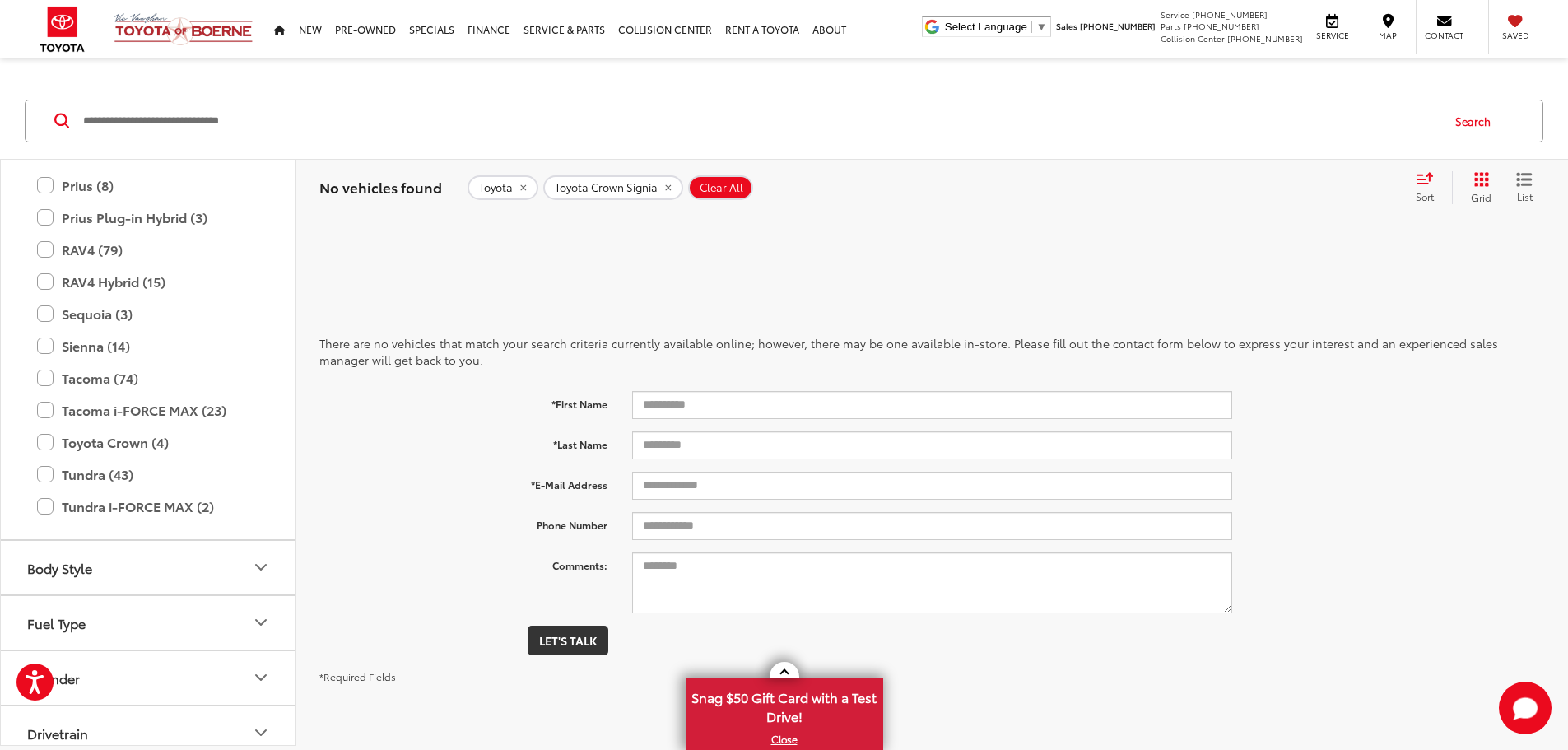
scroll to position [559, 0]
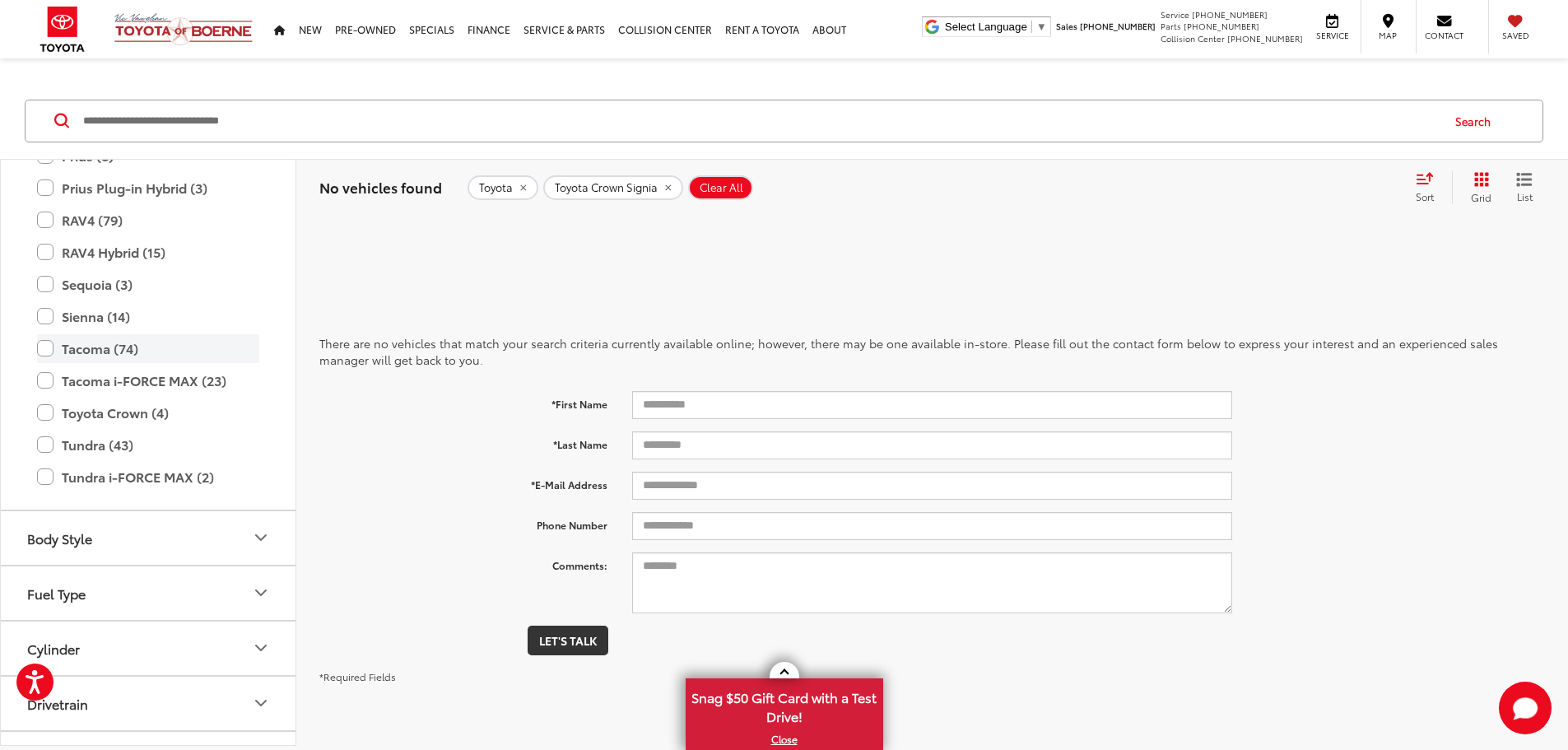
click at [41, 349] on label "Tacoma (74)" at bounding box center [148, 349] width 223 height 29
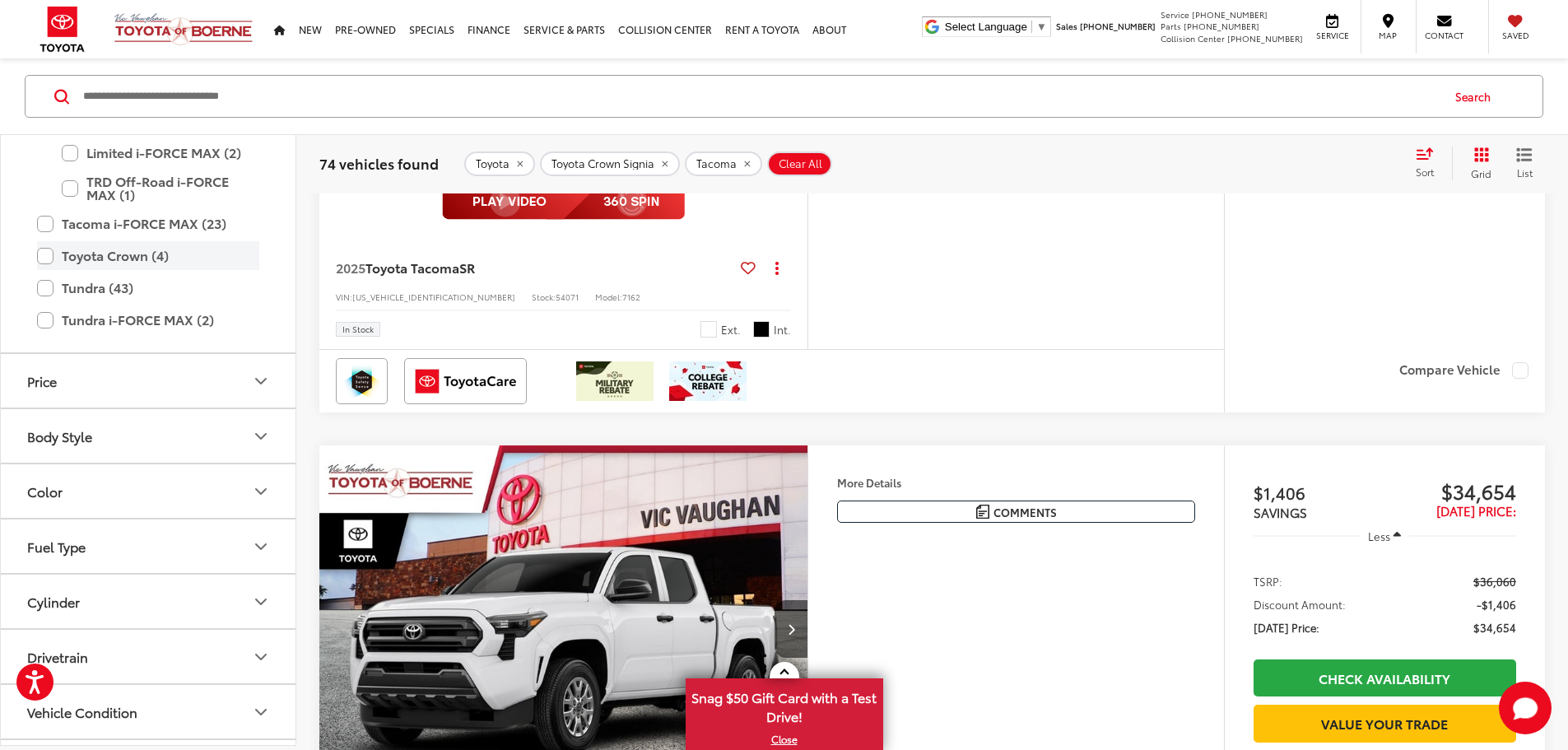
scroll to position [1025, 0]
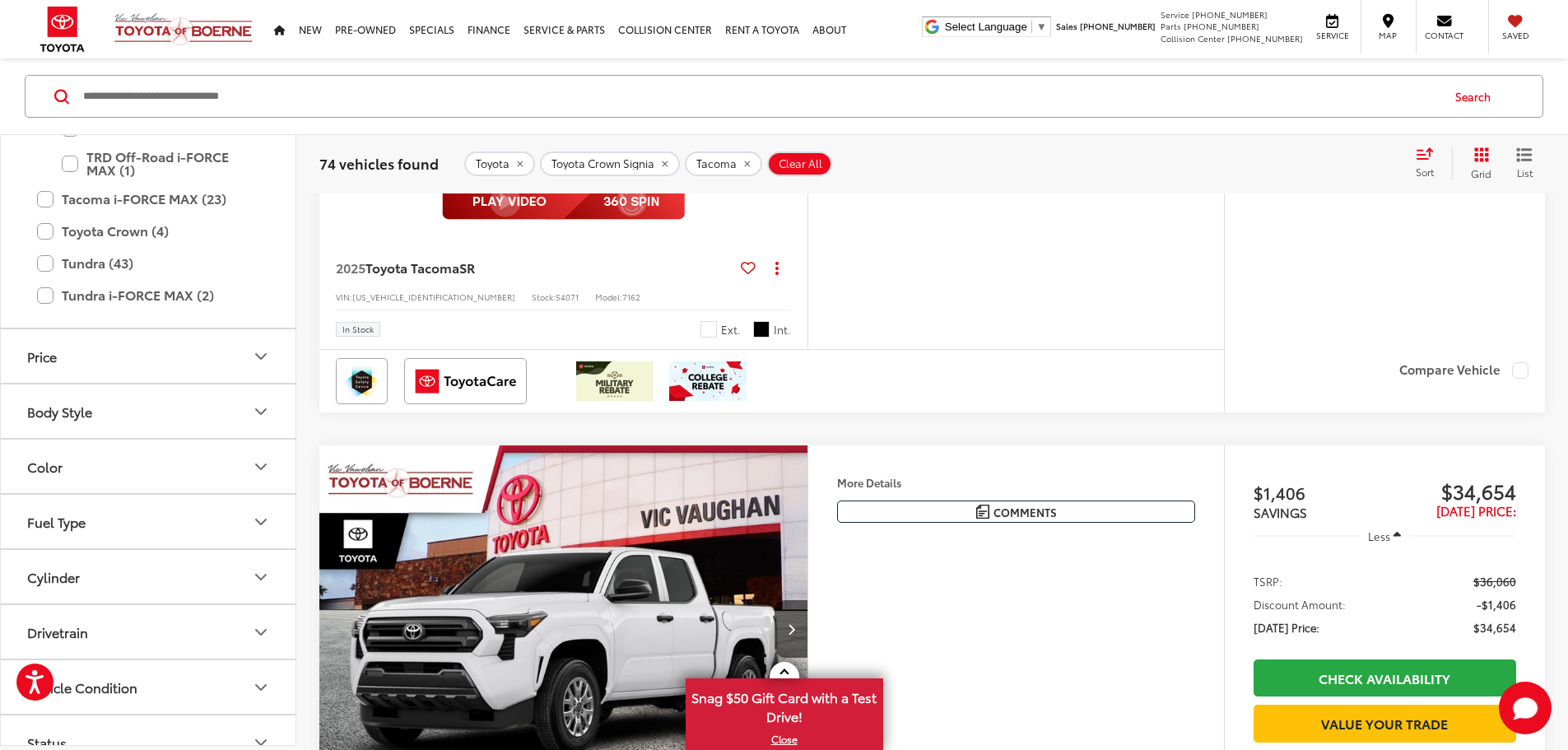
click at [182, 413] on button "Body Style" at bounding box center [149, 411] width 297 height 54
click at [84, 509] on label "Xtra Cab (2)" at bounding box center [65, 505] width 90 height 27
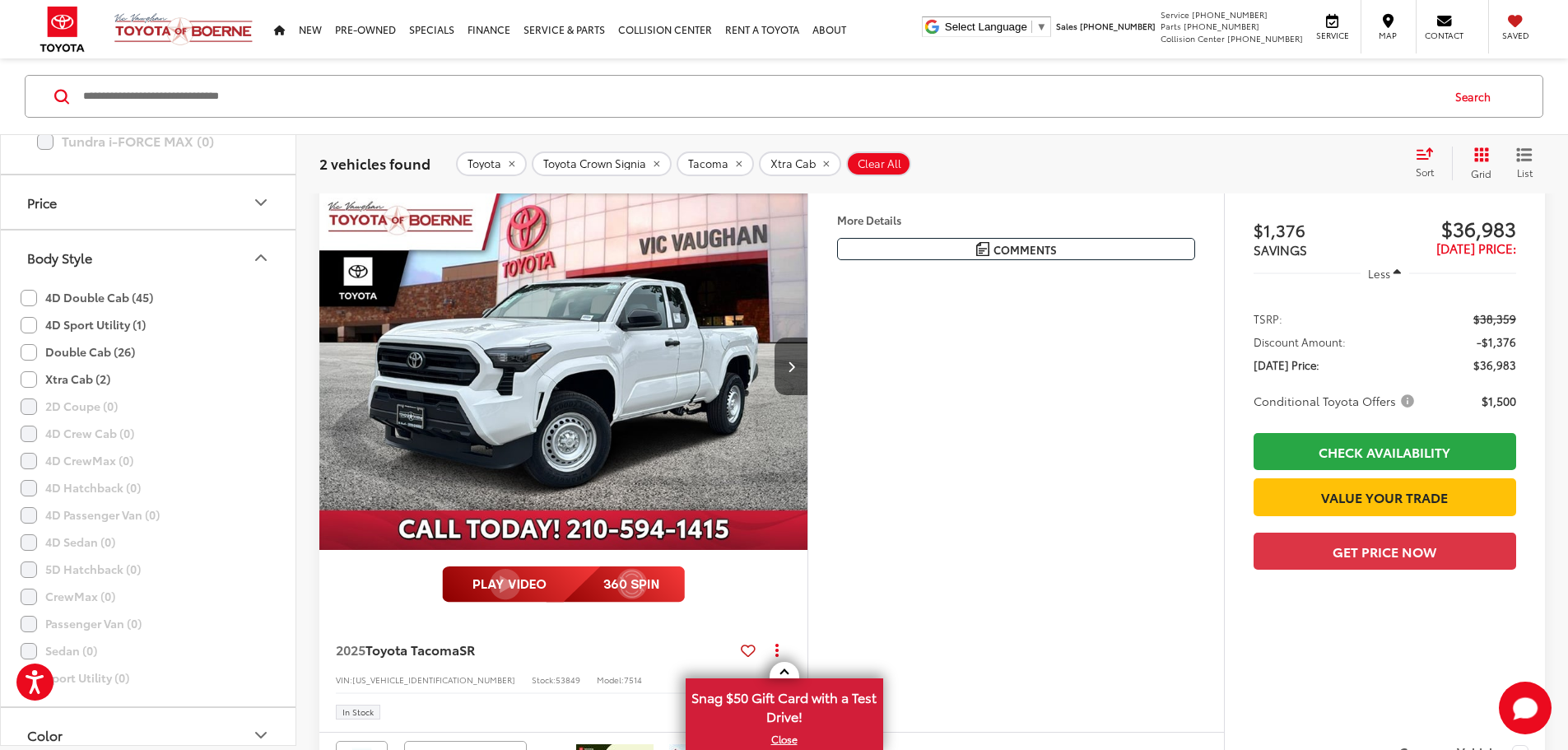
scroll to position [840, 0]
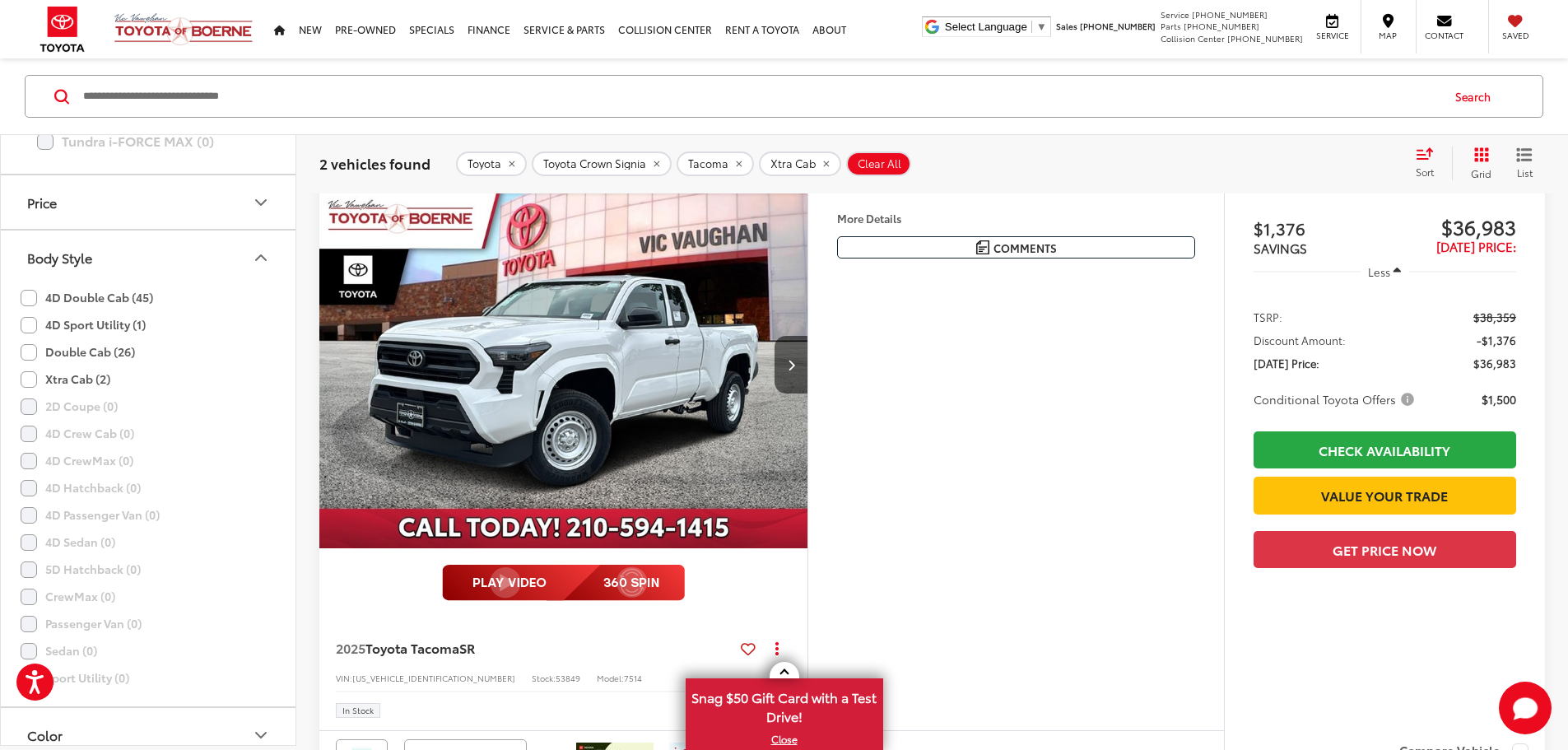
click at [768, 511] on img "2025 Toyota Tacoma SR 0" at bounding box center [564, 365] width 490 height 368
